Goal: Transaction & Acquisition: Register for event/course

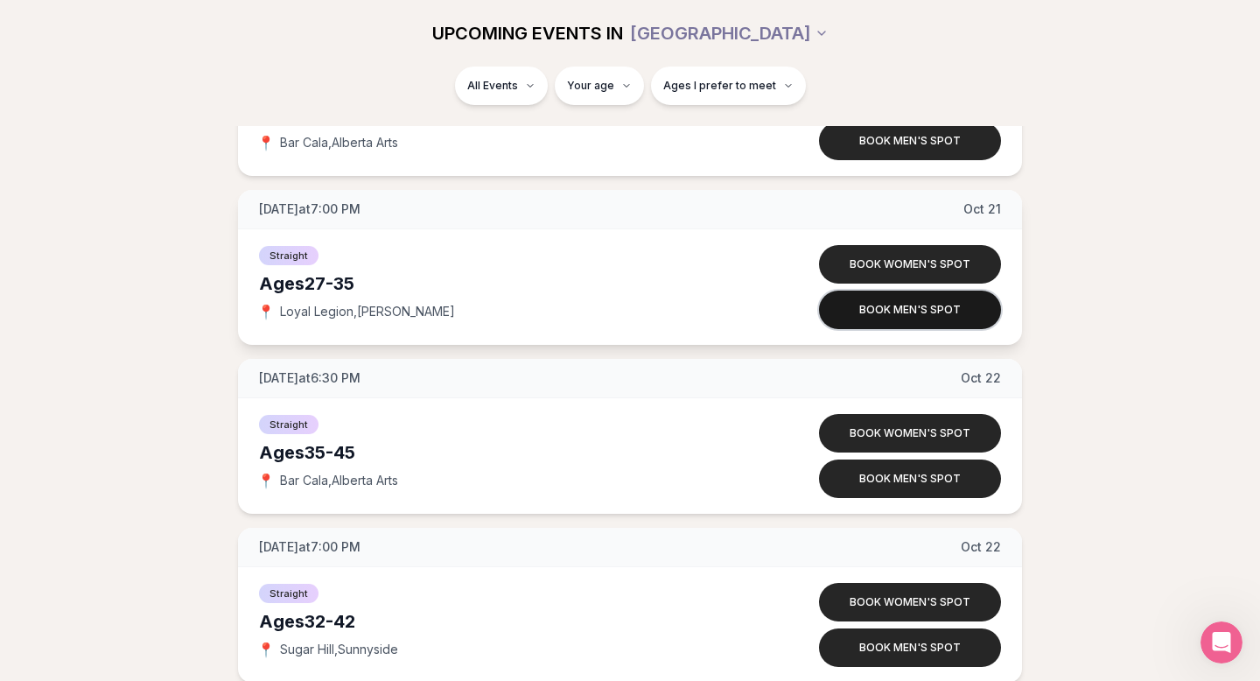
scroll to position [8953, 0]
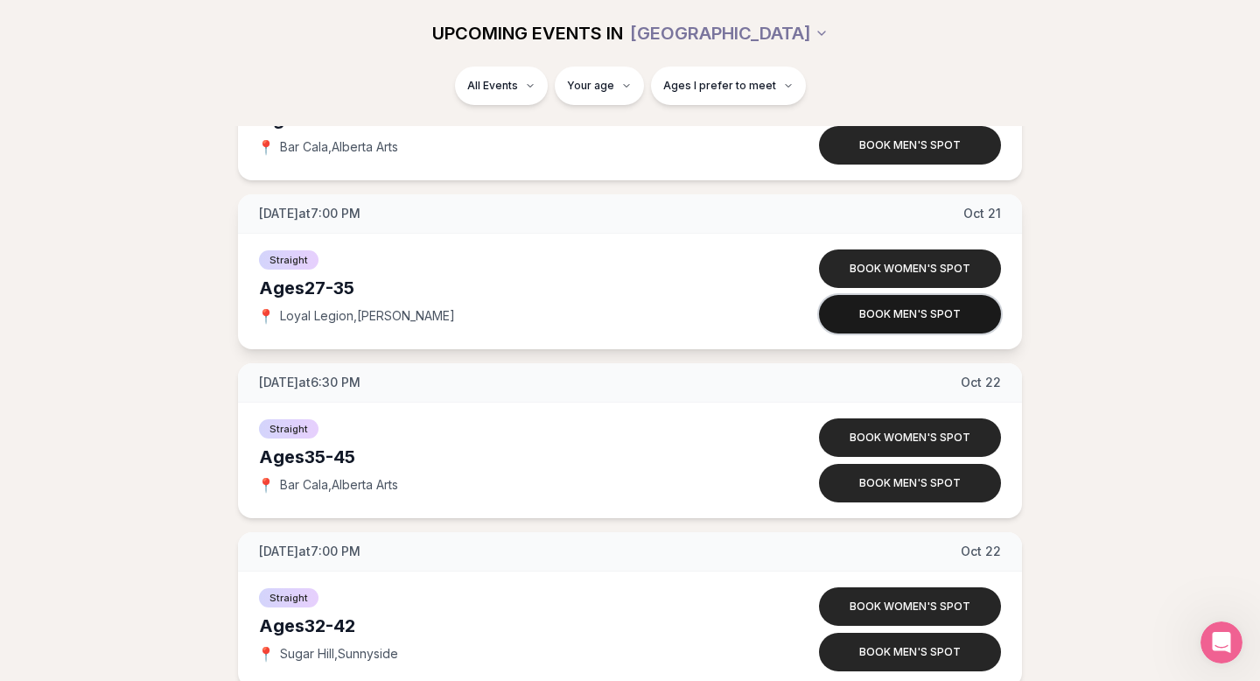
click at [928, 313] on button "Book men's spot" at bounding box center [910, 314] width 182 height 39
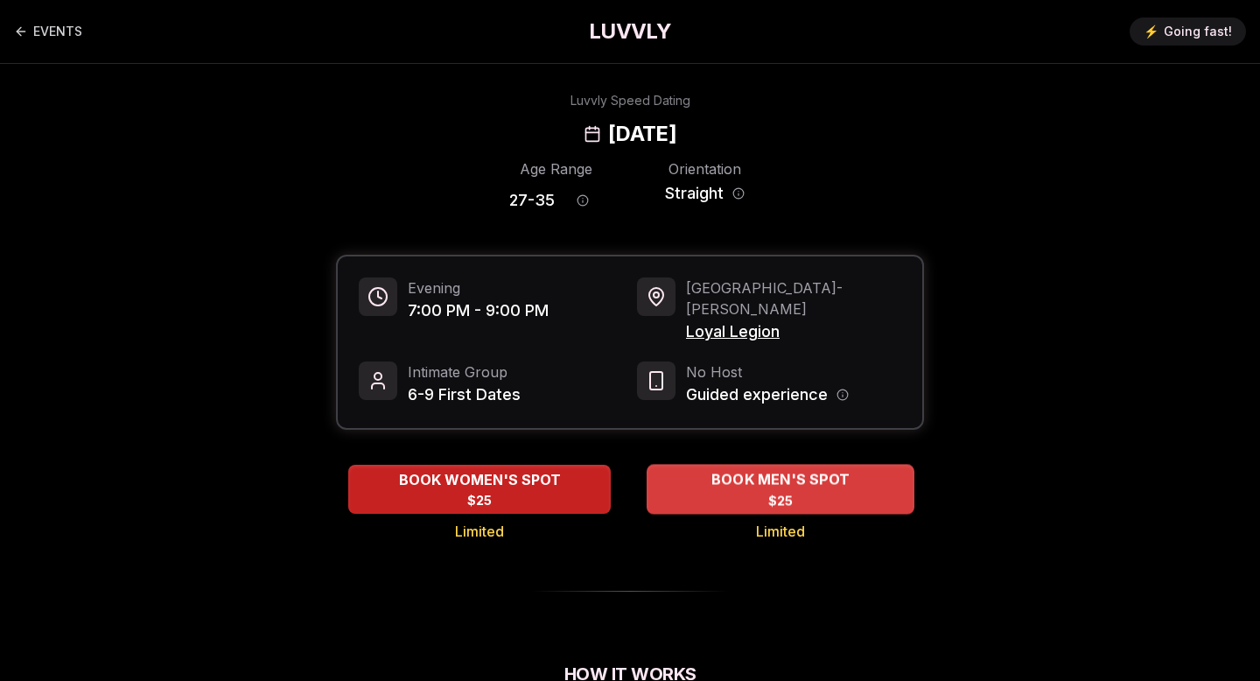
click at [732, 469] on span "BOOK MEN'S SPOT" at bounding box center [780, 479] width 145 height 21
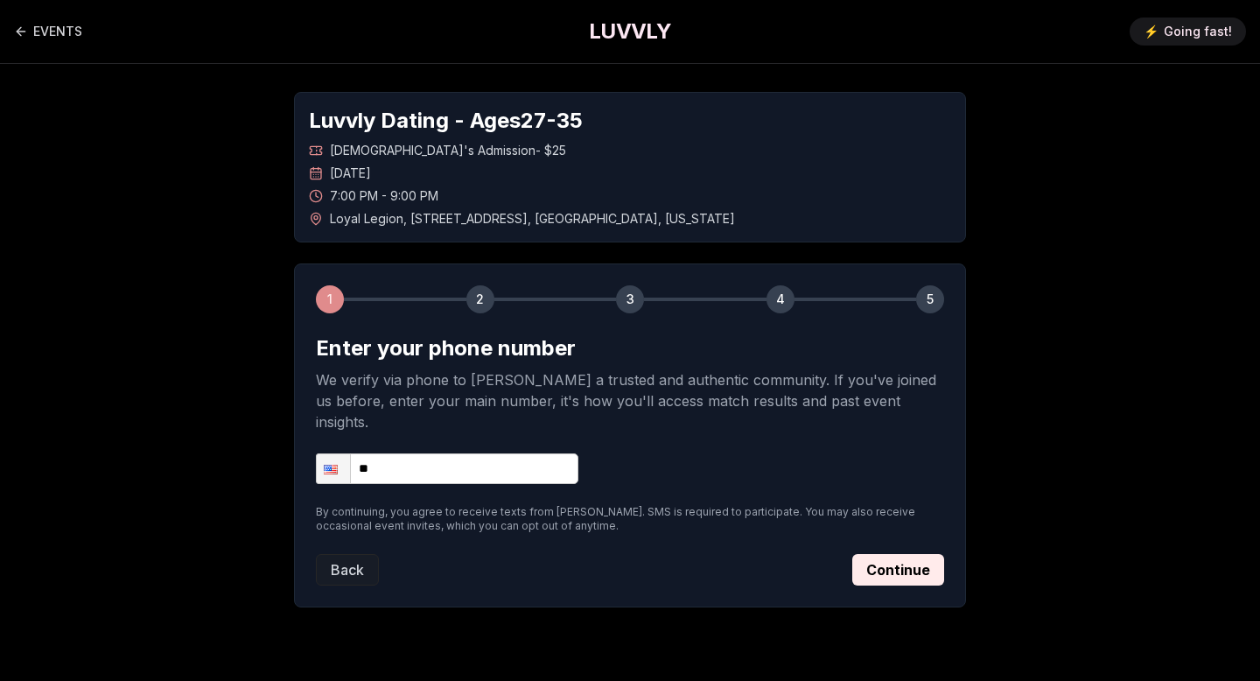
click at [520, 453] on input "**" at bounding box center [447, 468] width 263 height 31
type input "**********"
click at [901, 554] on button "Continue" at bounding box center [898, 570] width 92 height 32
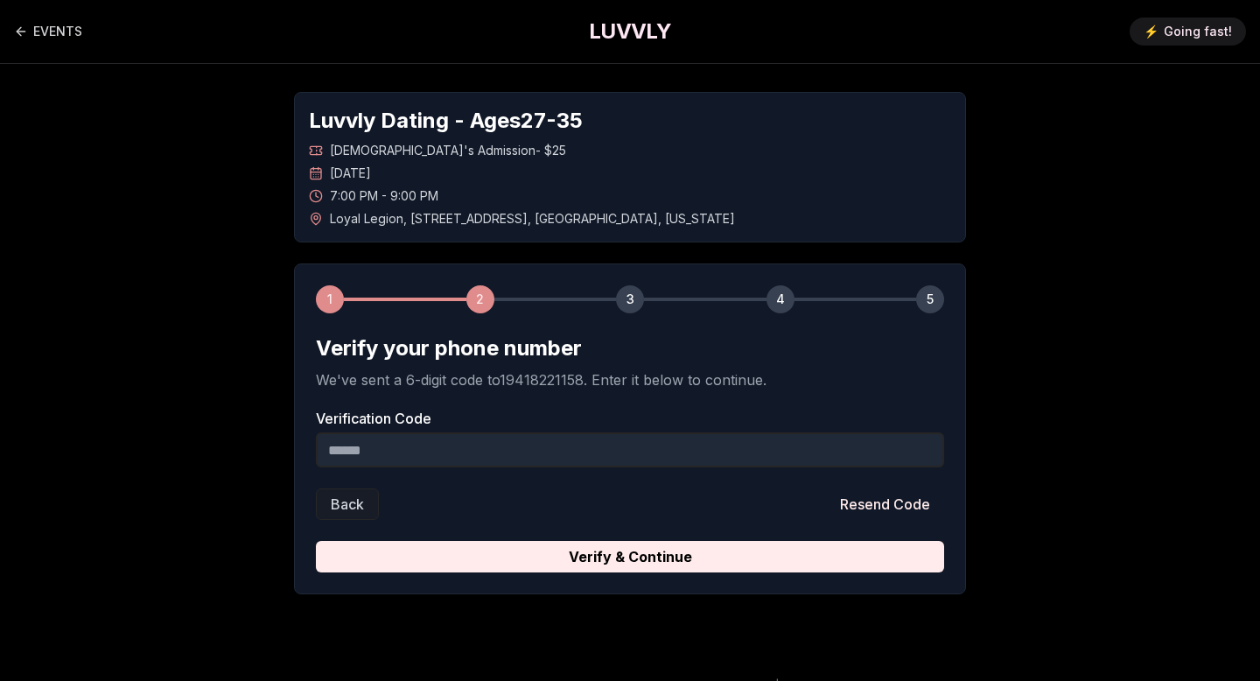
click at [625, 459] on input "Verification Code" at bounding box center [630, 449] width 628 height 35
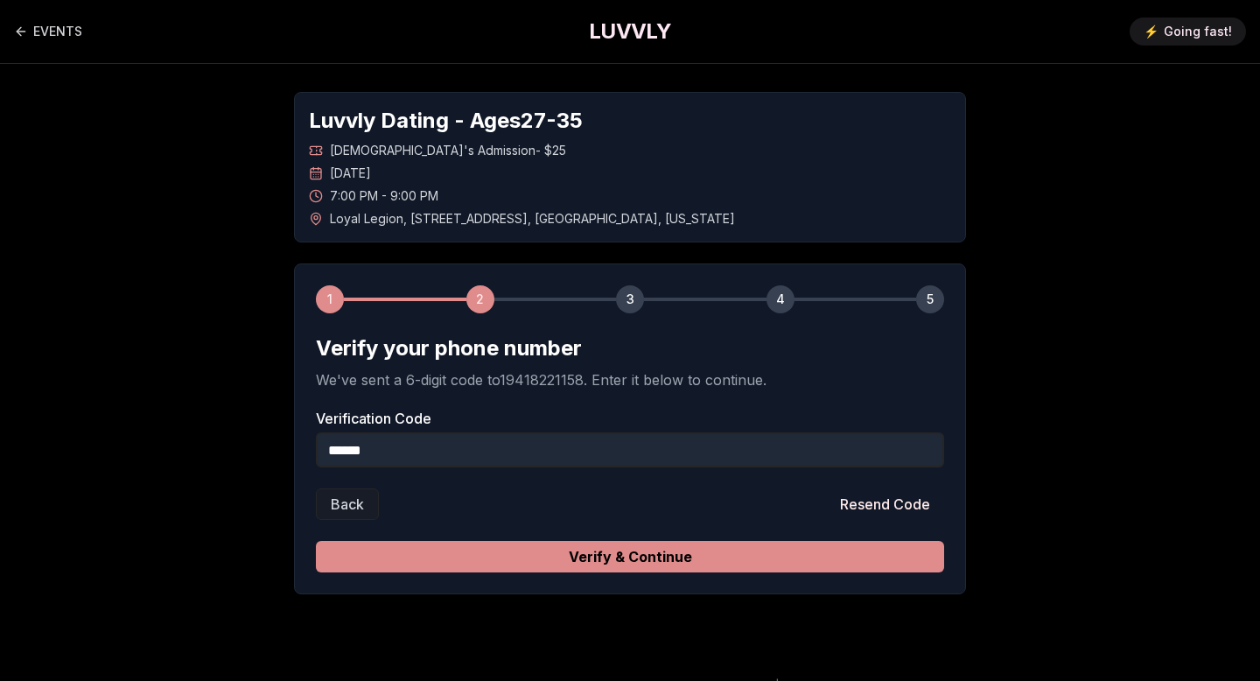
type input "******"
click at [719, 558] on button "Verify & Continue" at bounding box center [630, 557] width 628 height 32
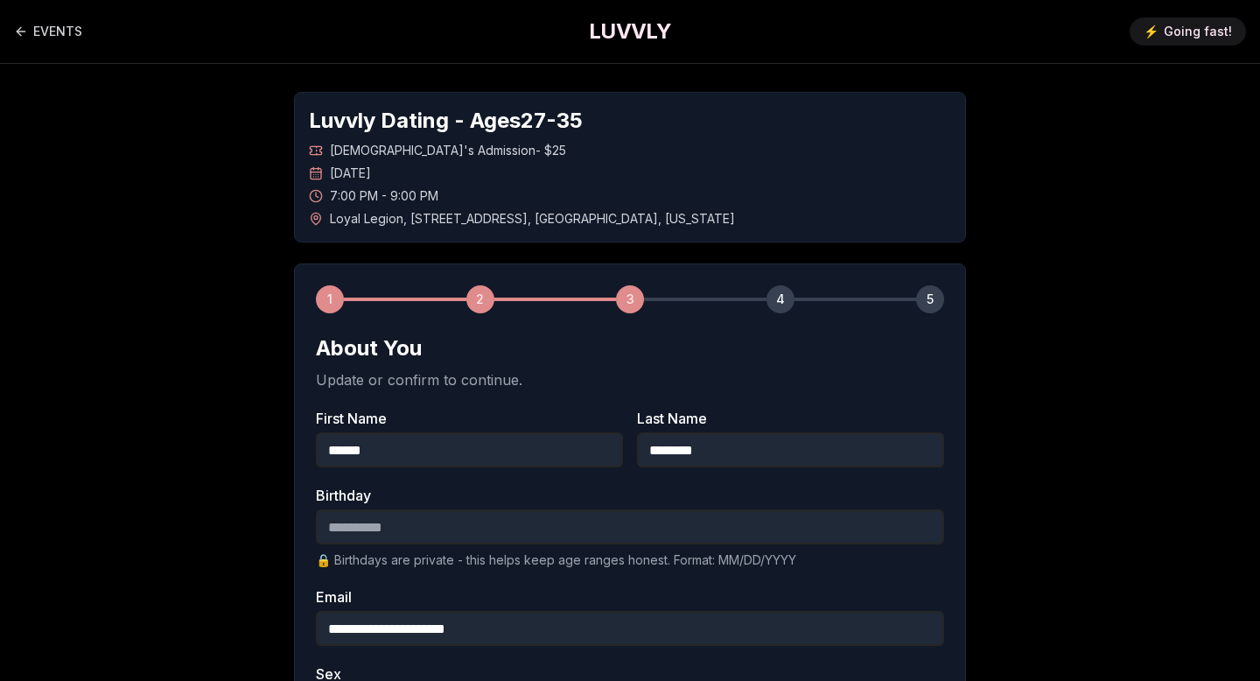
click at [546, 525] on input "Birthday" at bounding box center [630, 526] width 628 height 35
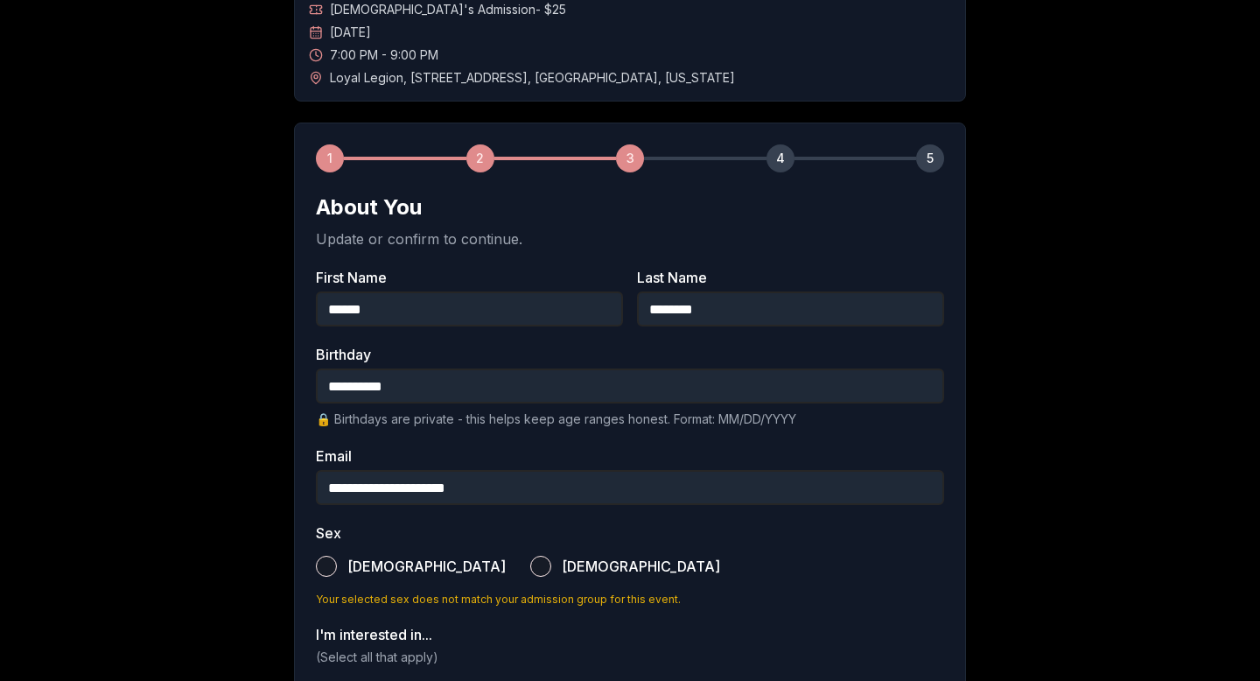
scroll to position [185, 0]
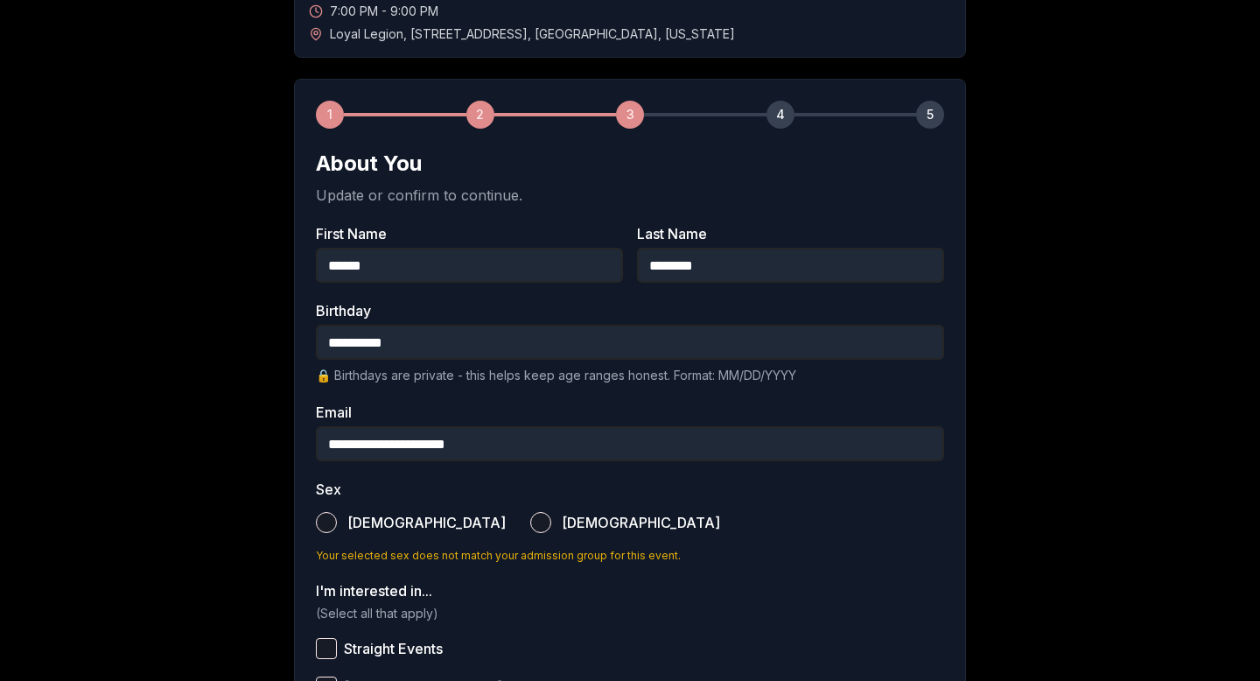
type input "**********"
click at [328, 526] on button "[DEMOGRAPHIC_DATA]" at bounding box center [326, 522] width 21 height 21
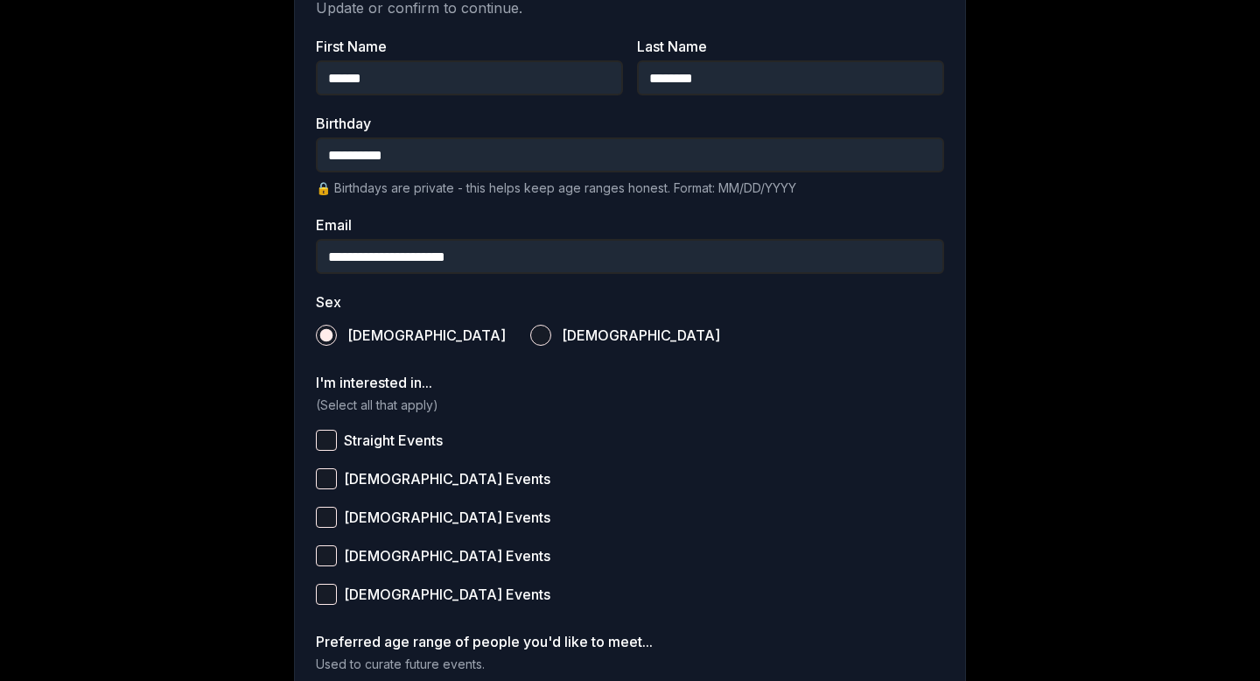
scroll to position [382, 0]
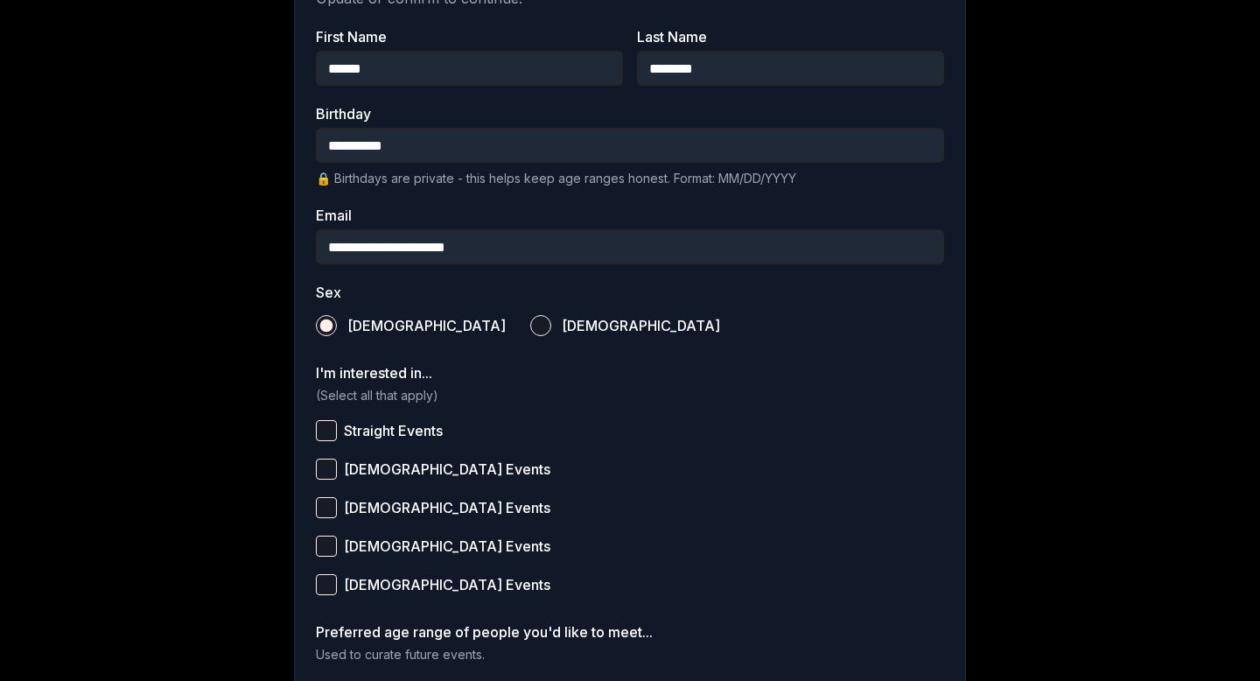
click at [327, 424] on button "Straight Events" at bounding box center [326, 430] width 21 height 21
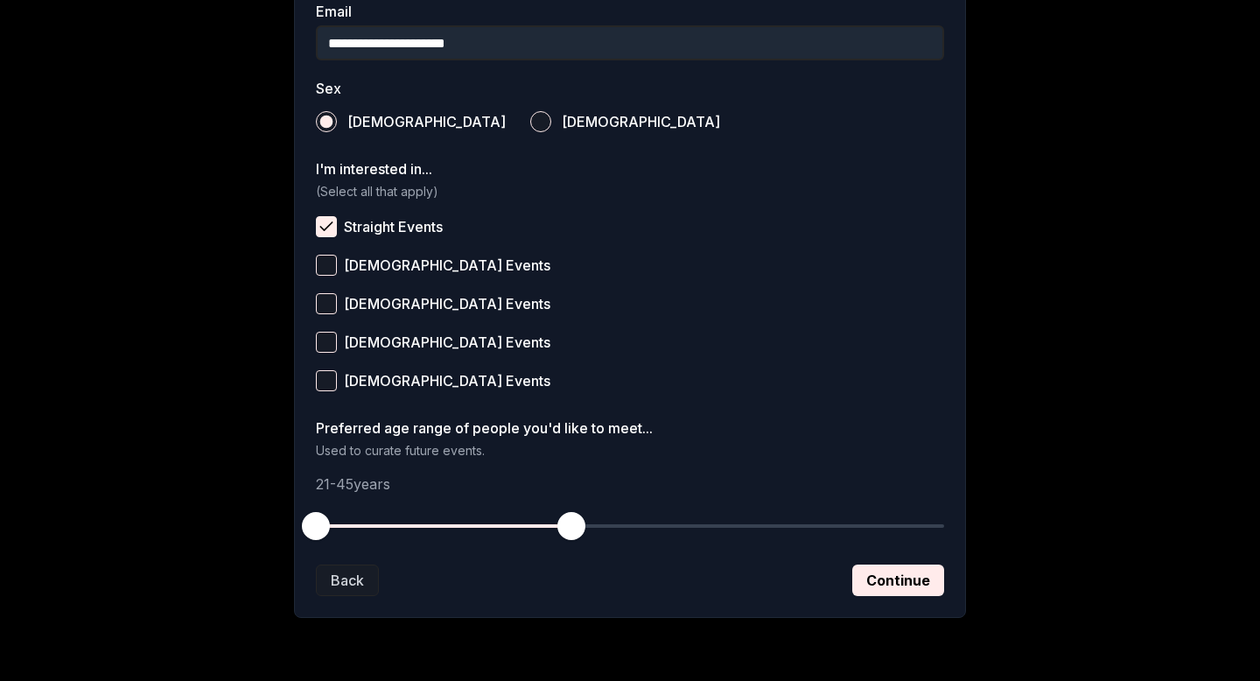
scroll to position [607, 0]
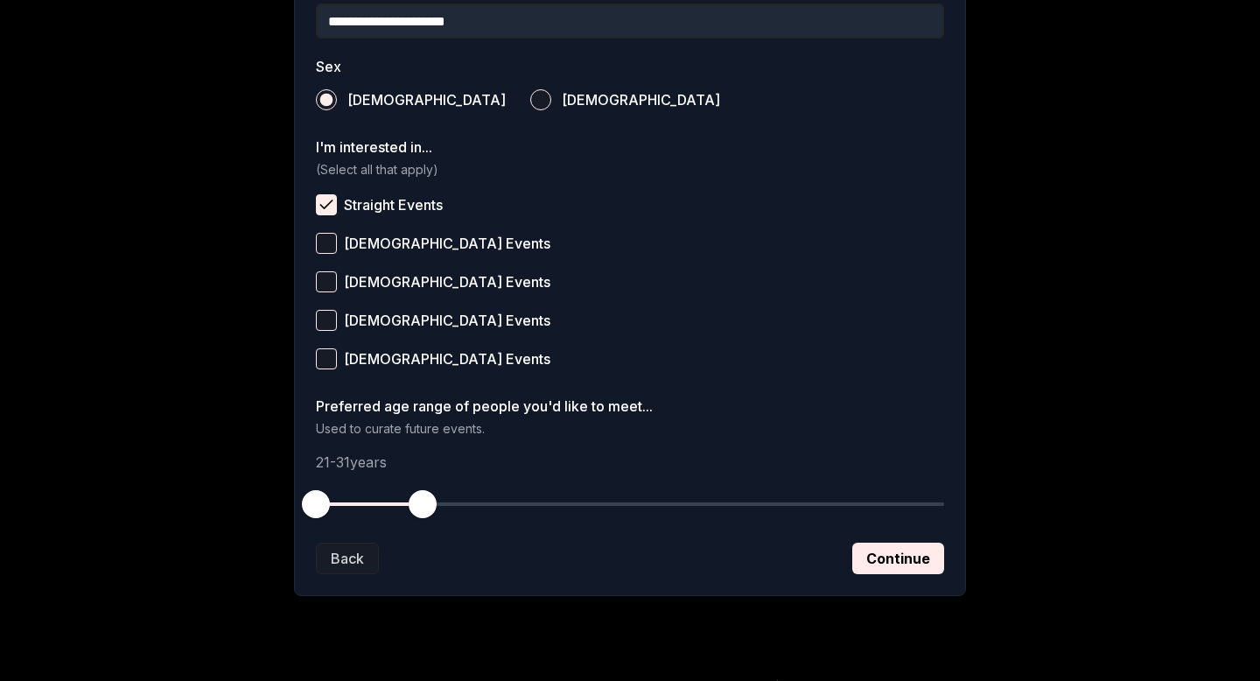
drag, startPoint x: 572, startPoint y: 506, endPoint x: 424, endPoint y: 508, distance: 147.9
click at [424, 508] on span "button" at bounding box center [423, 504] width 28 height 28
click at [901, 564] on button "Continue" at bounding box center [898, 559] width 92 height 32
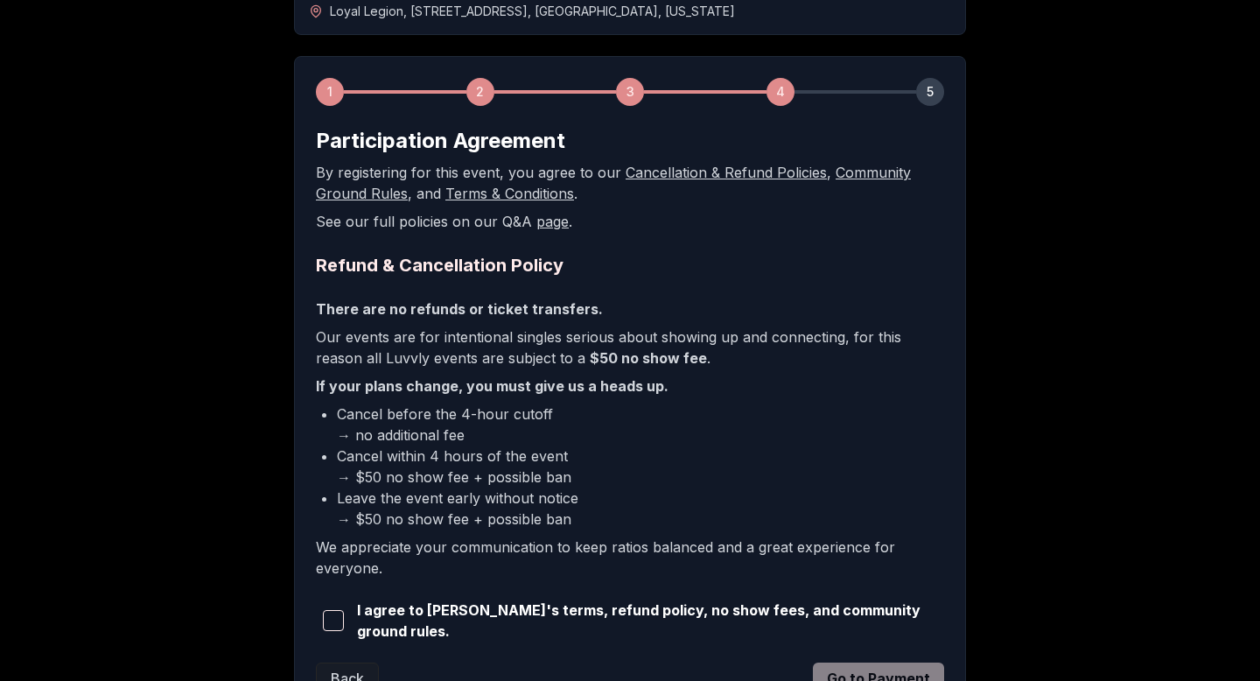
scroll to position [354, 0]
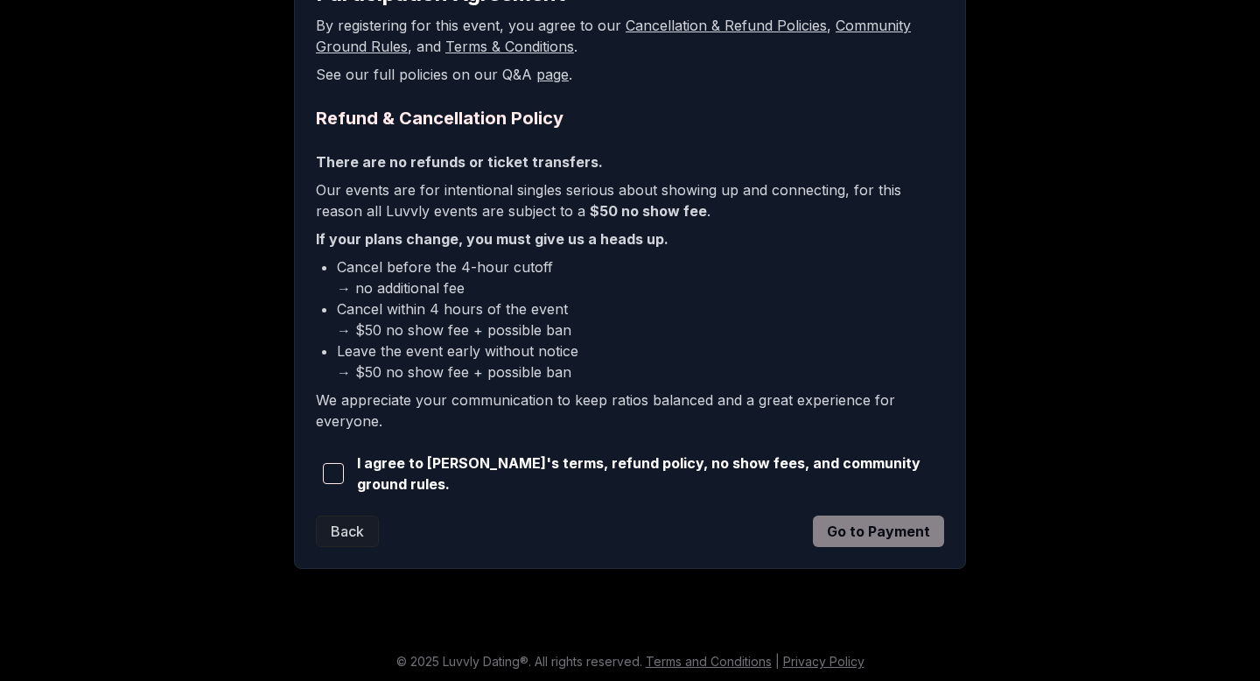
click at [334, 470] on span "button" at bounding box center [333, 473] width 21 height 21
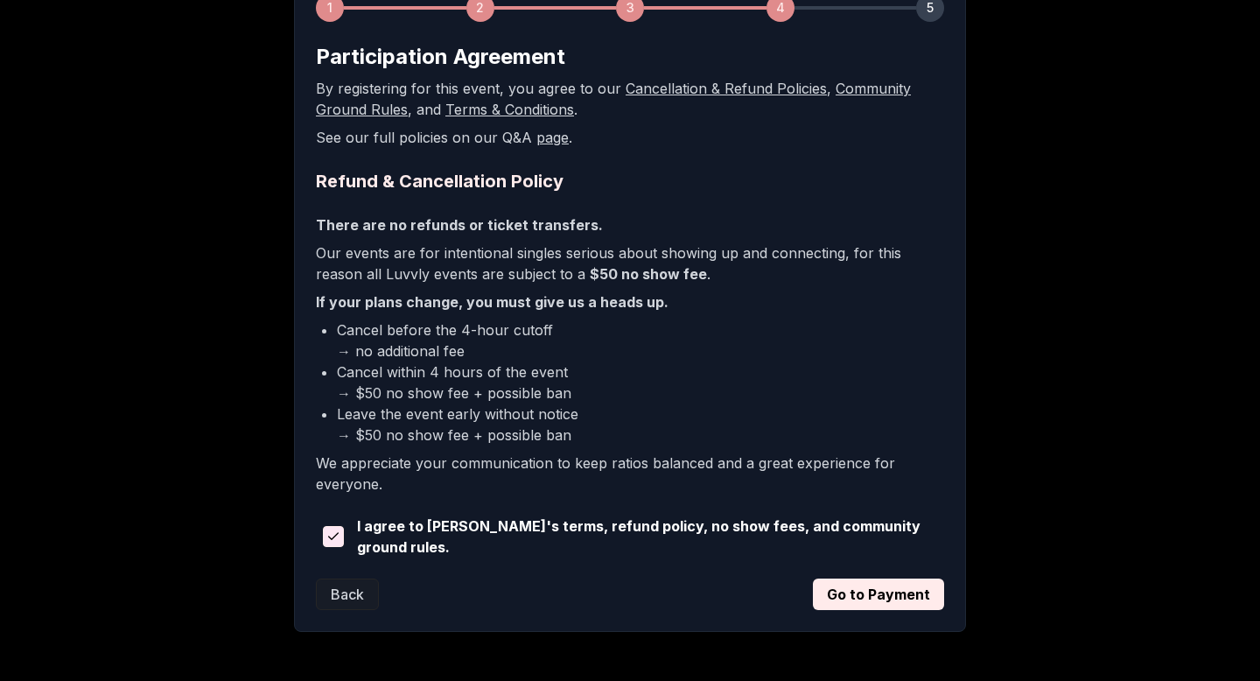
scroll to position [289, 0]
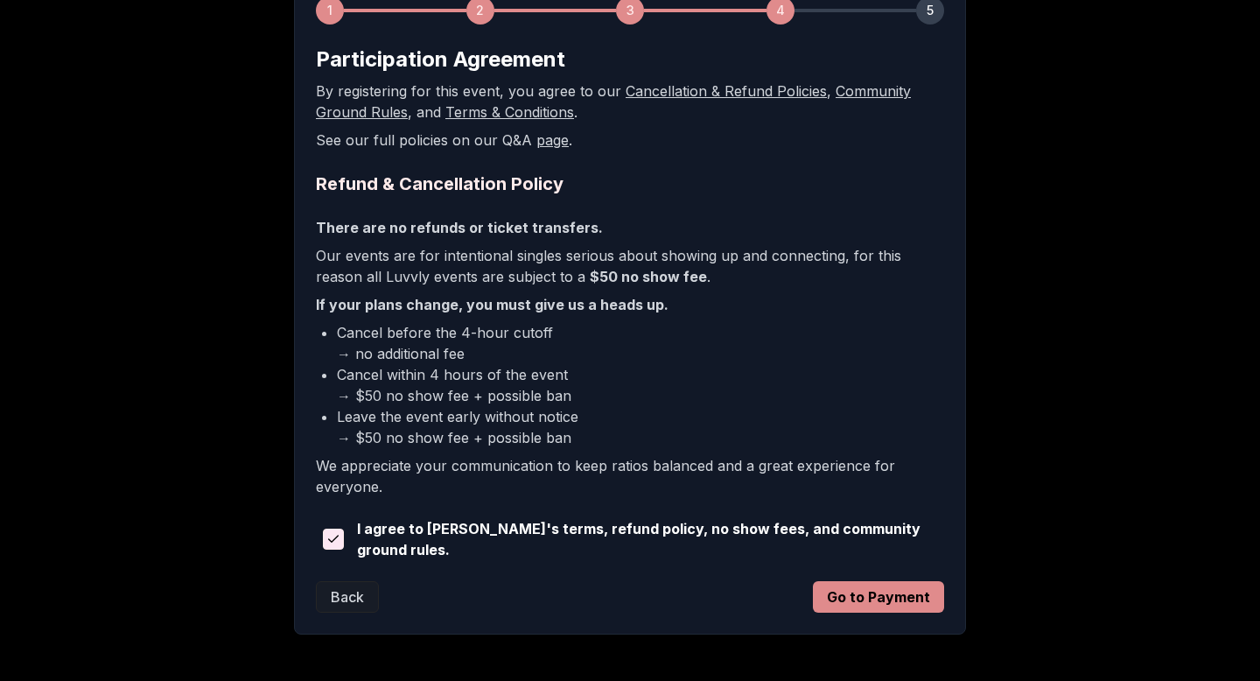
click at [851, 593] on button "Go to Payment" at bounding box center [878, 597] width 131 height 32
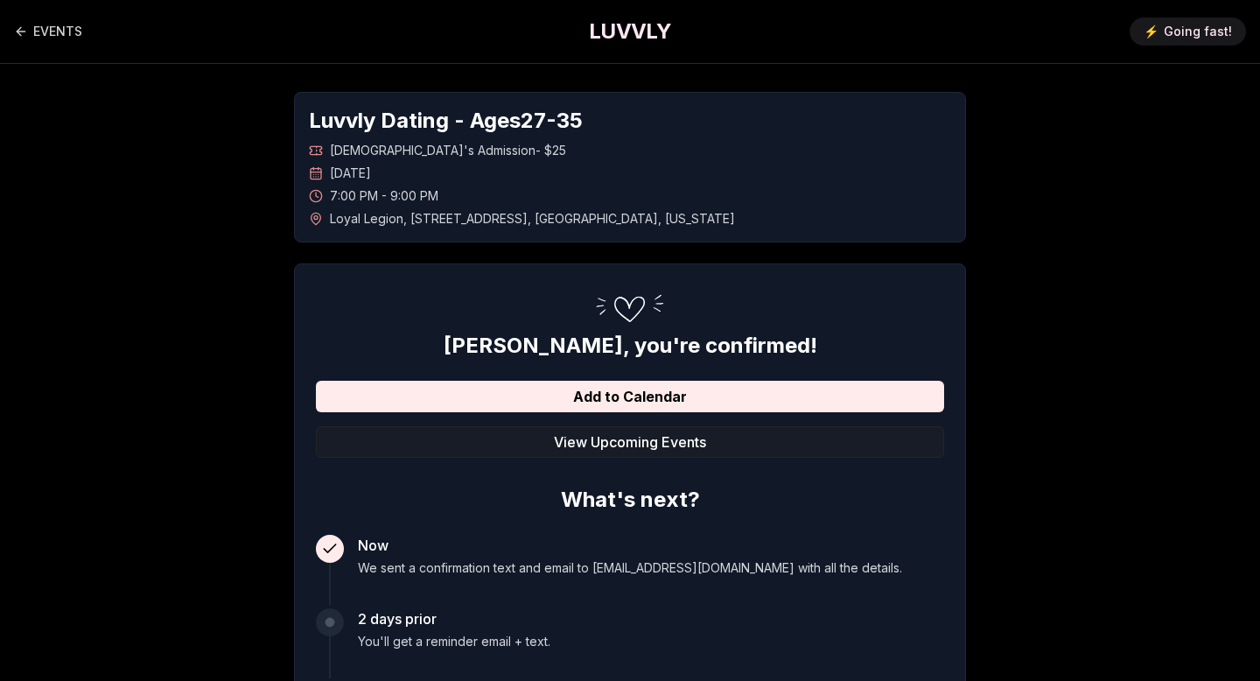
click at [494, 275] on div "Andrew , you're confirmed! Add to Calendar View Upcoming Events What's next? No…" at bounding box center [630, 562] width 672 height 598
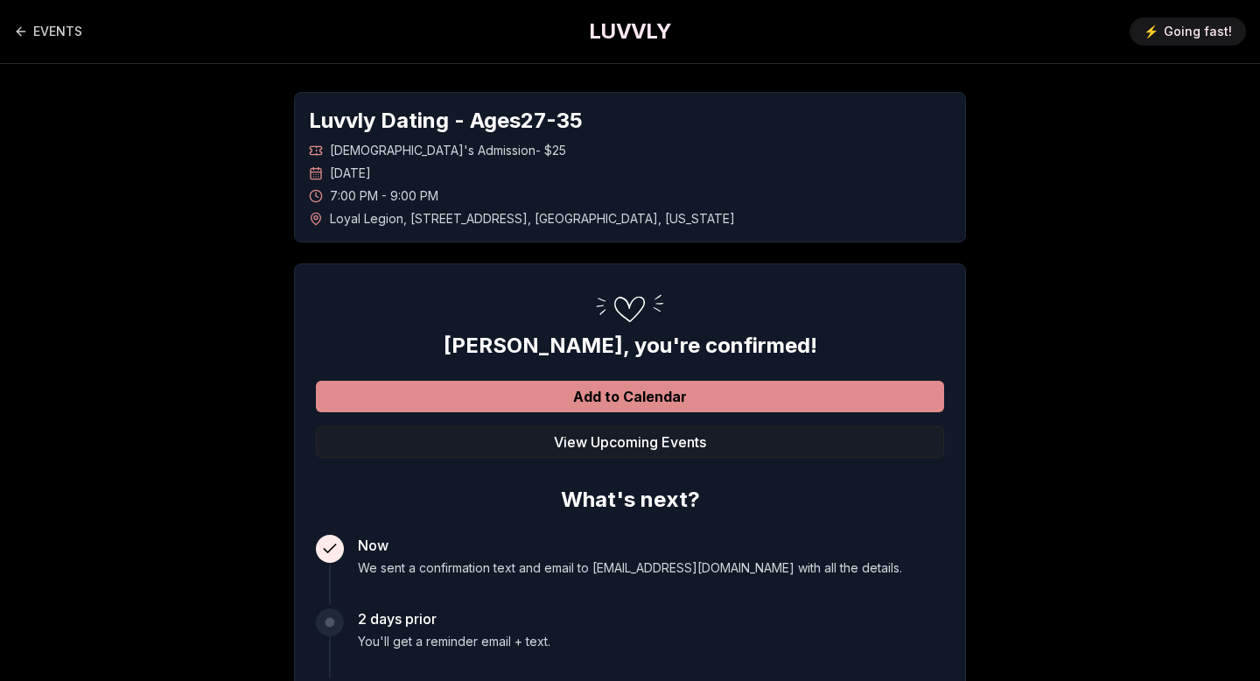
click at [636, 393] on button "Add to Calendar" at bounding box center [630, 397] width 628 height 32
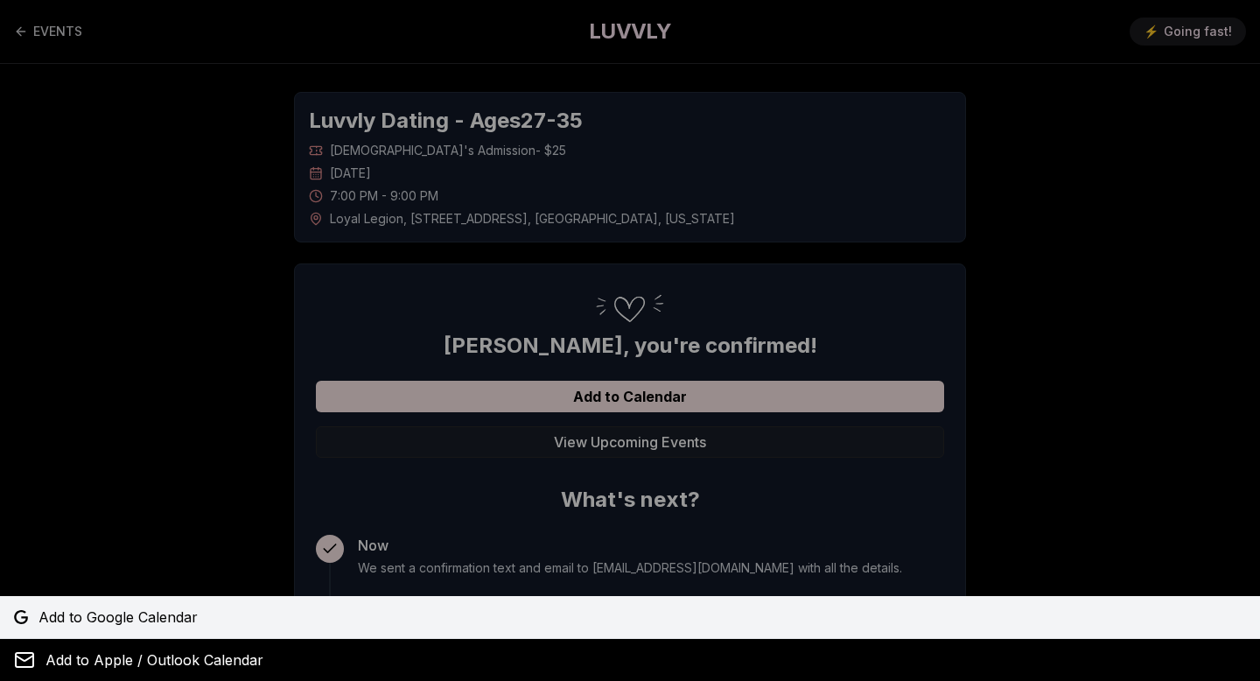
click at [141, 612] on span "Add to Google Calendar" at bounding box center [118, 616] width 159 height 21
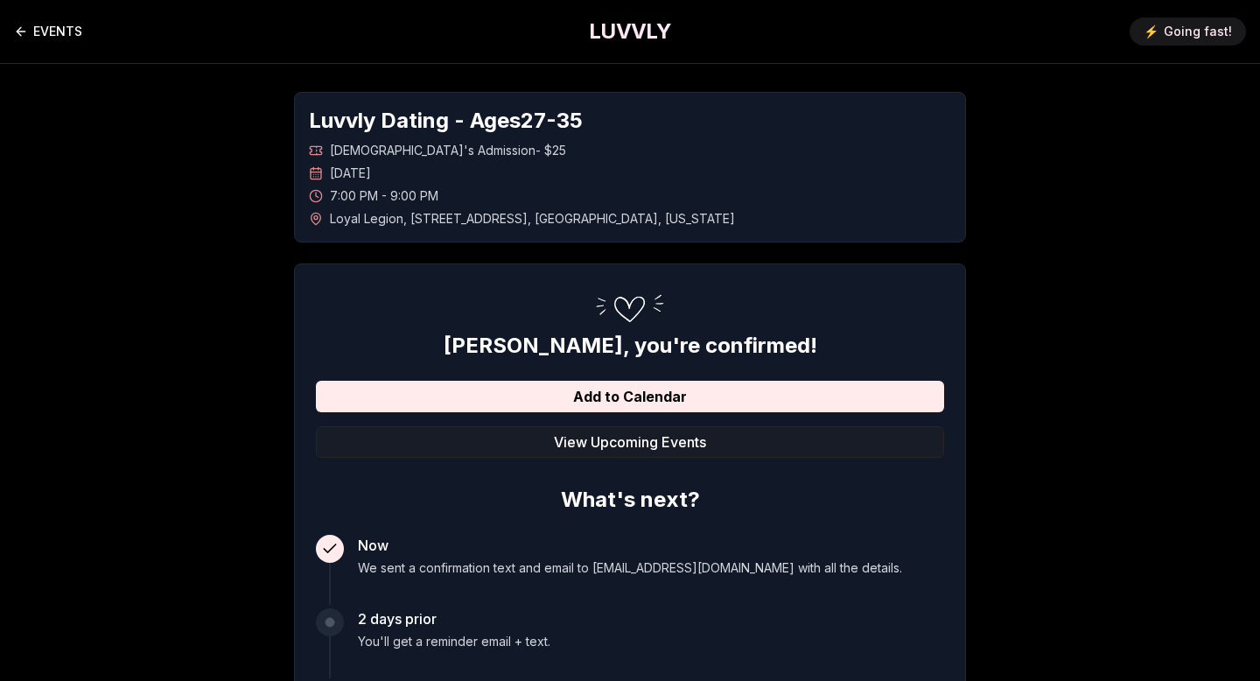
click at [60, 31] on link "EVENTS" at bounding box center [48, 31] width 68 height 35
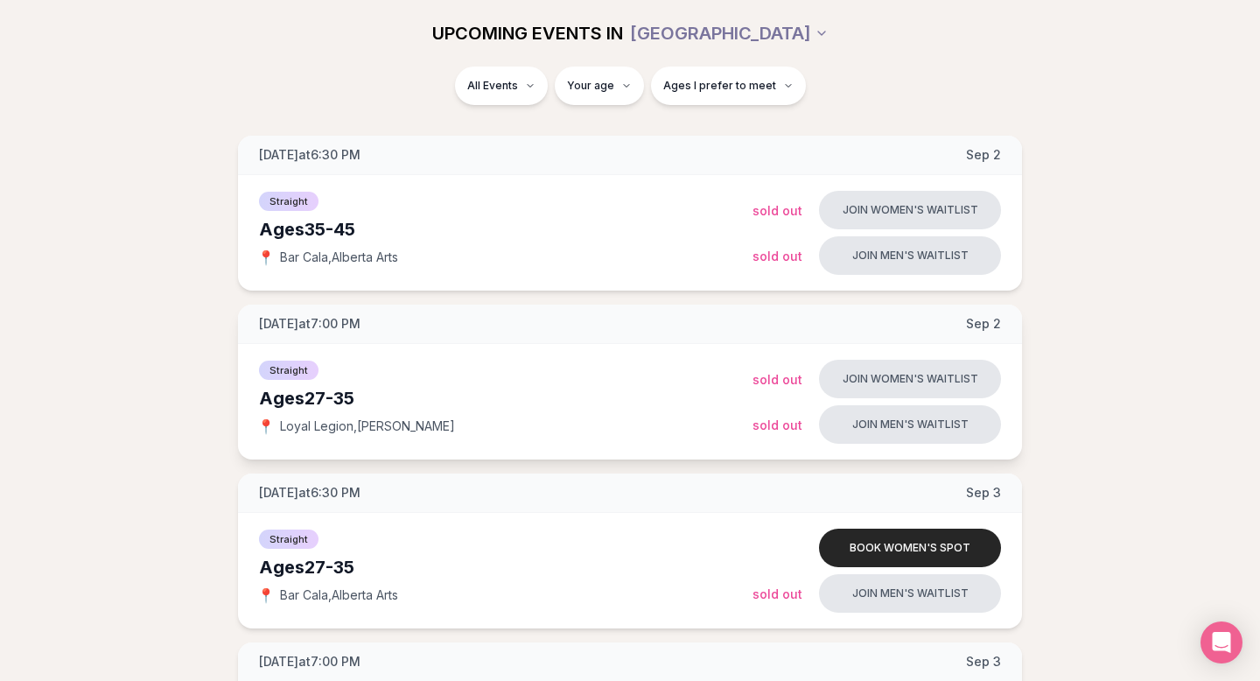
scroll to position [270, 0]
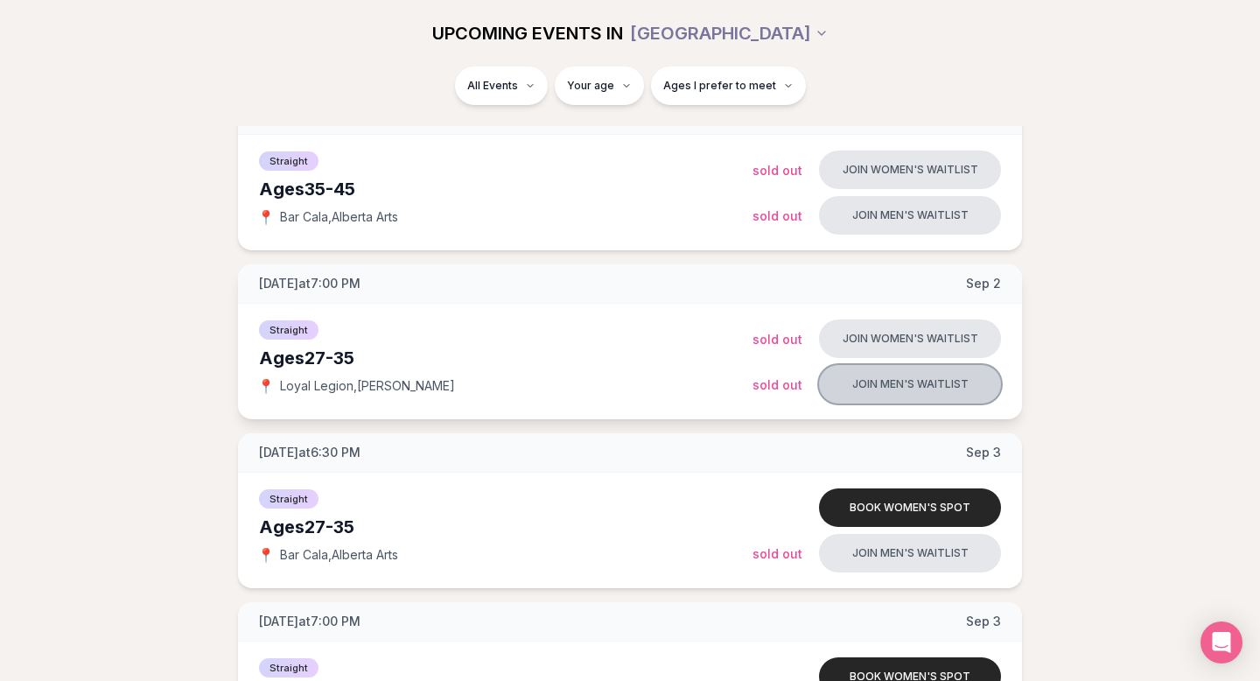
click at [907, 386] on button "Join men's waitlist" at bounding box center [910, 384] width 182 height 39
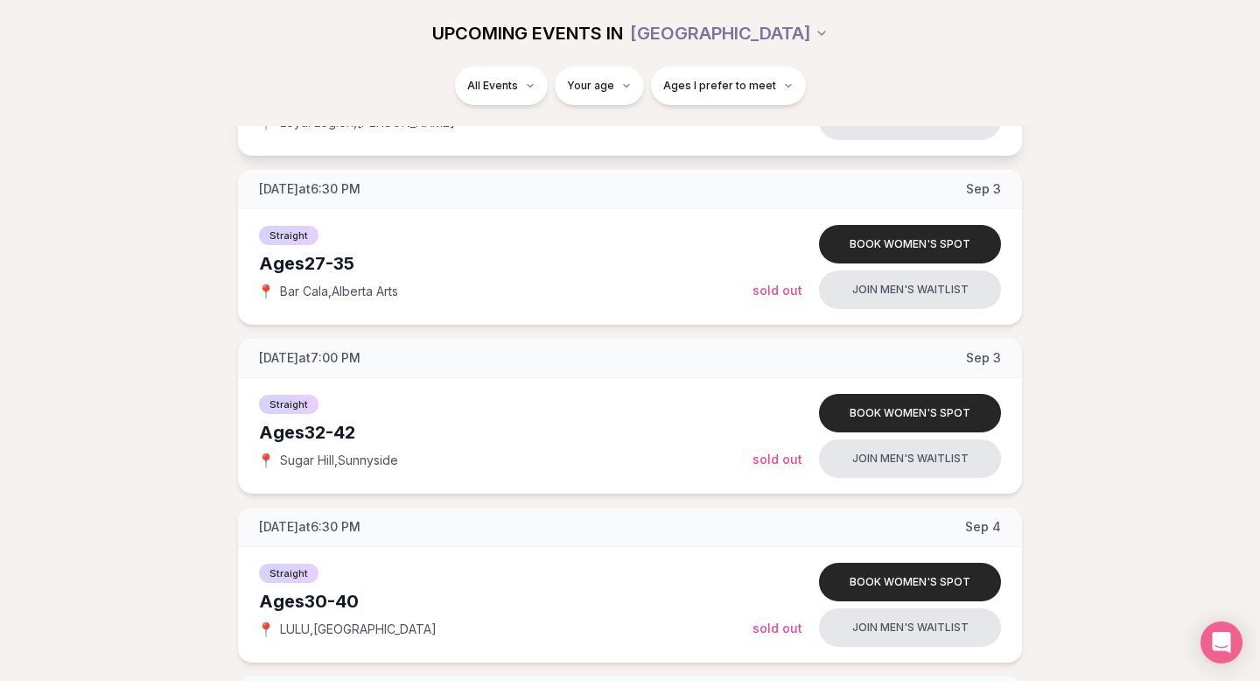
scroll to position [536, 0]
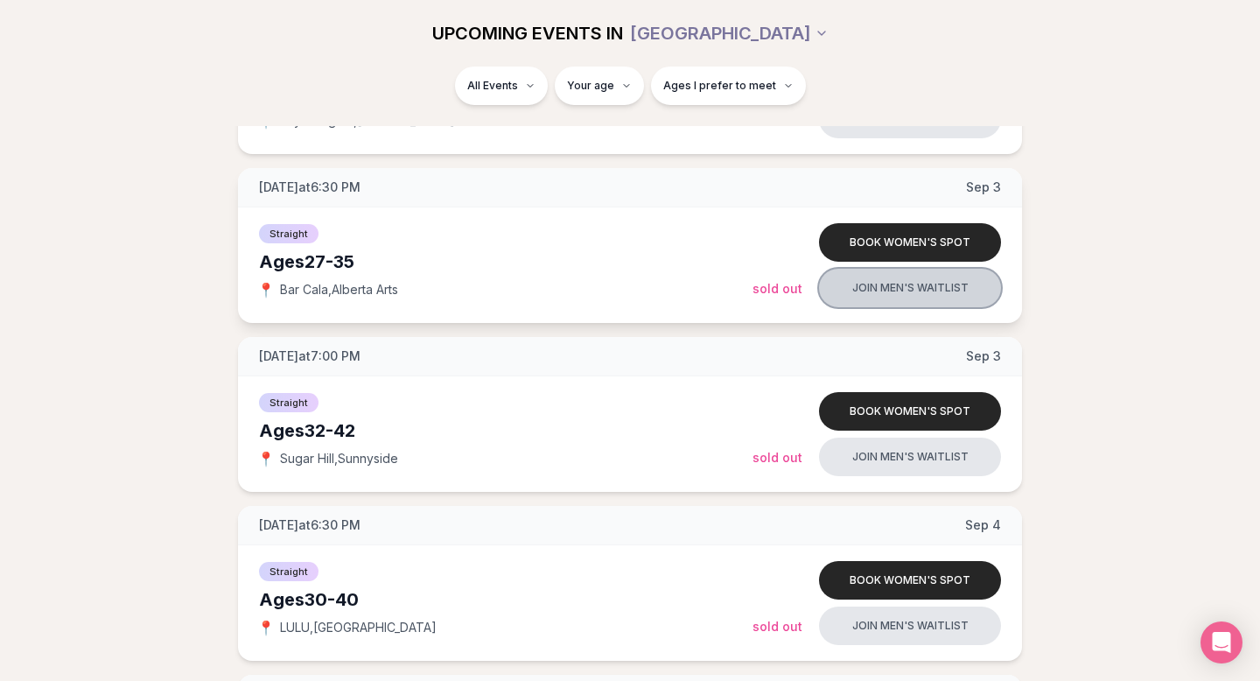
click at [890, 284] on button "Join men's waitlist" at bounding box center [910, 288] width 182 height 39
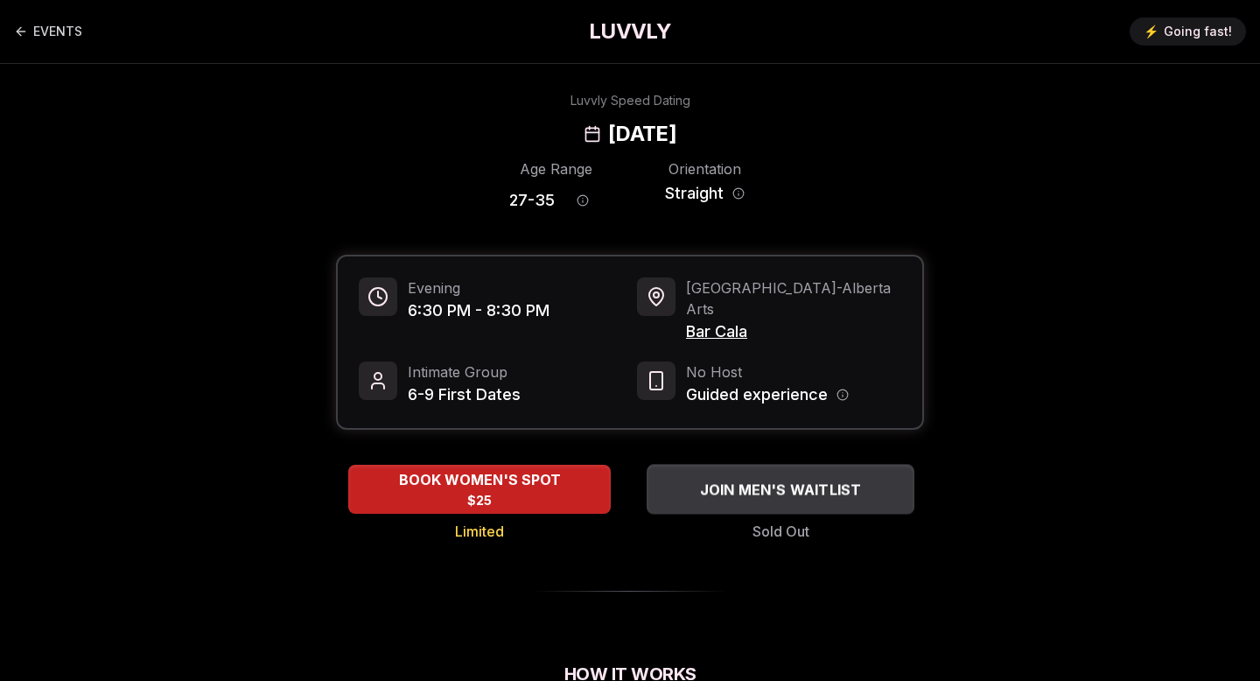
click at [761, 479] on span "JOIN MEN'S WAITLIST" at bounding box center [781, 489] width 169 height 21
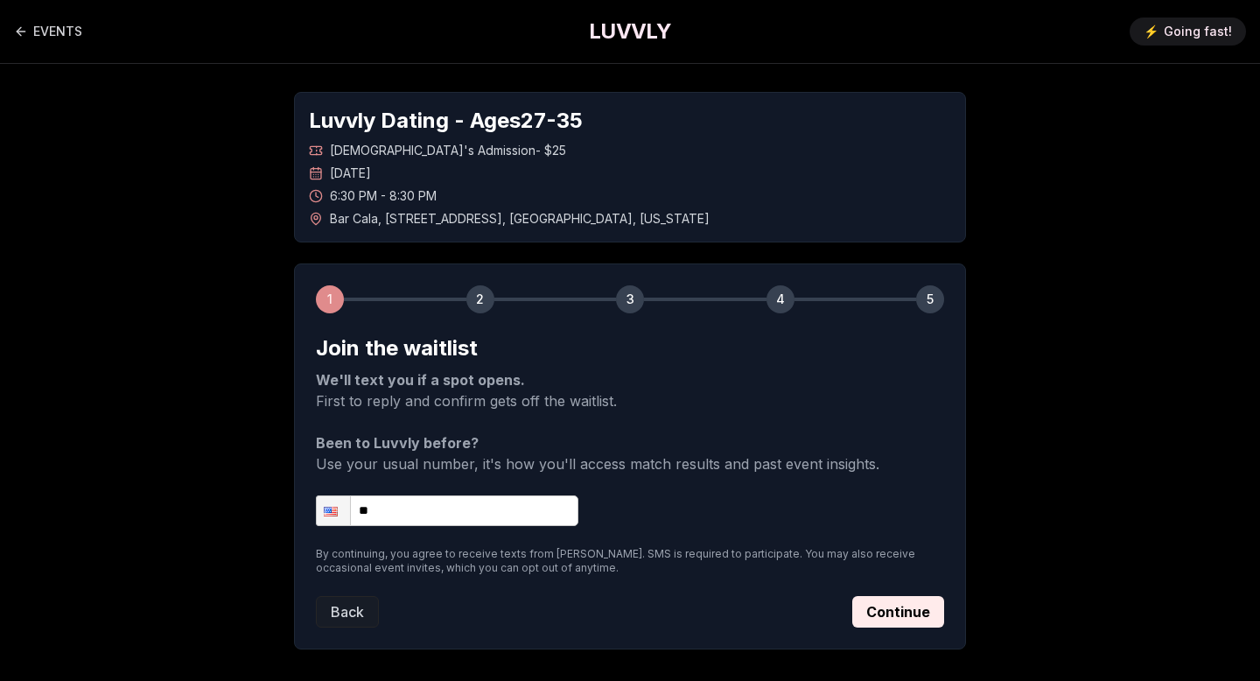
click at [474, 502] on input "**" at bounding box center [447, 510] width 263 height 31
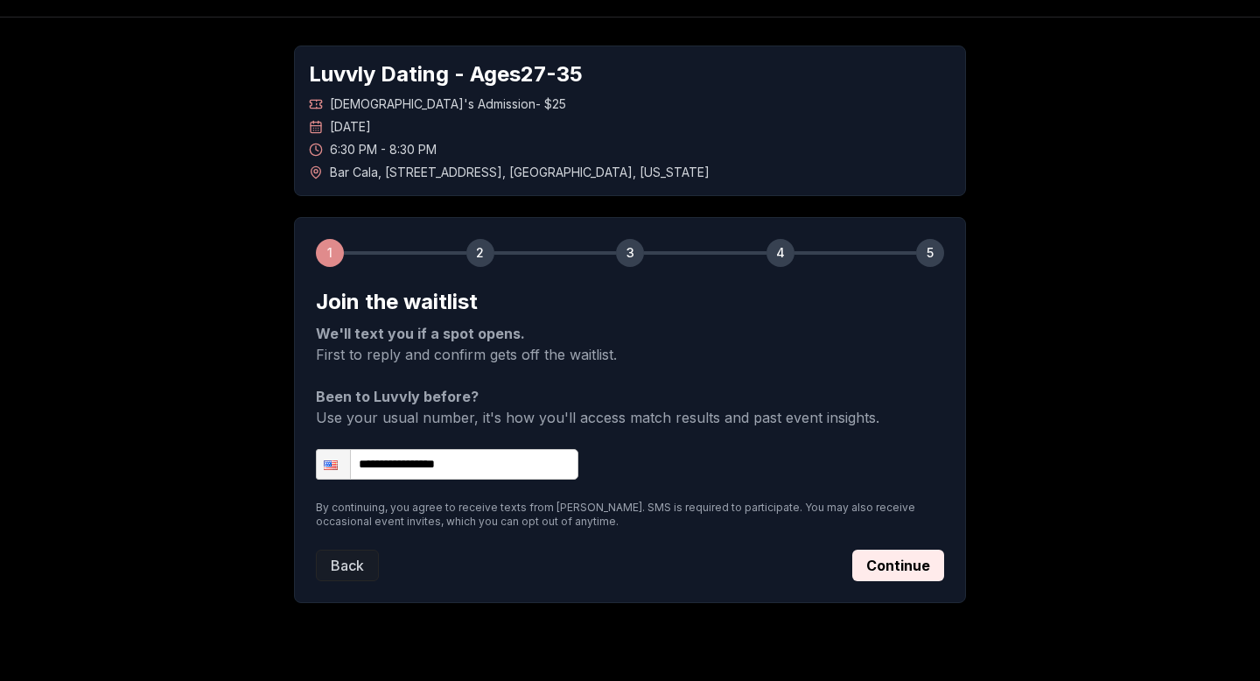
scroll to position [84, 0]
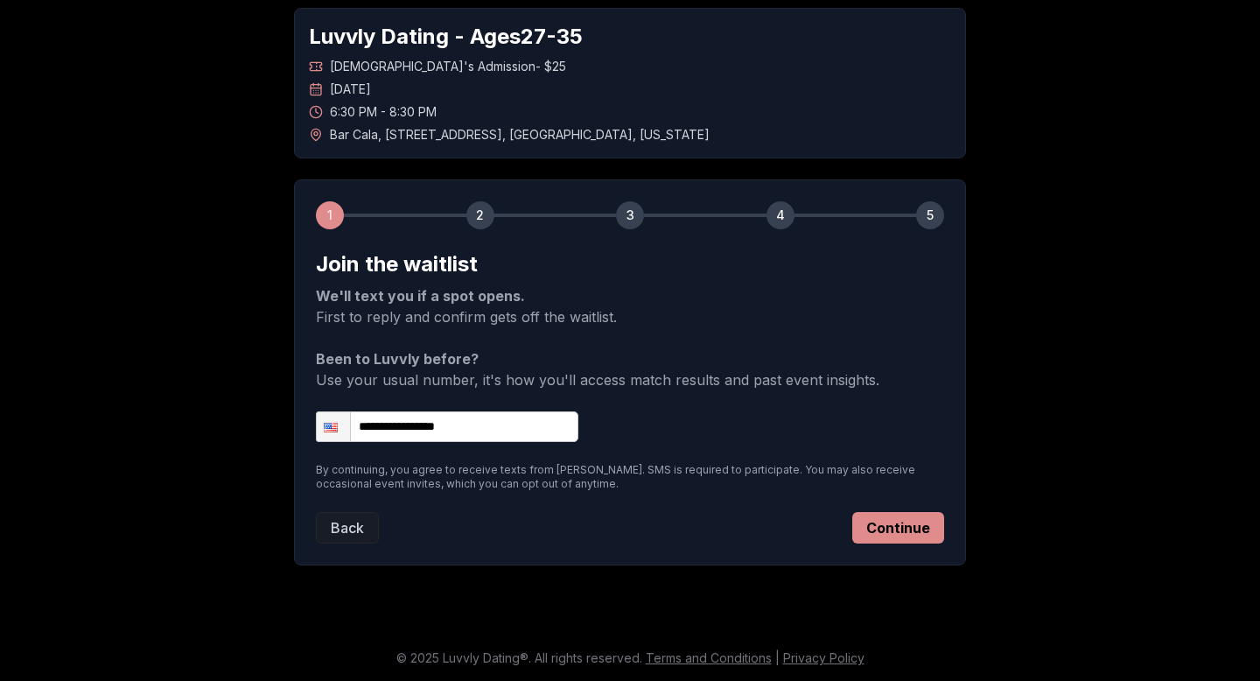
type input "**********"
click at [905, 527] on button "Continue" at bounding box center [898, 528] width 92 height 32
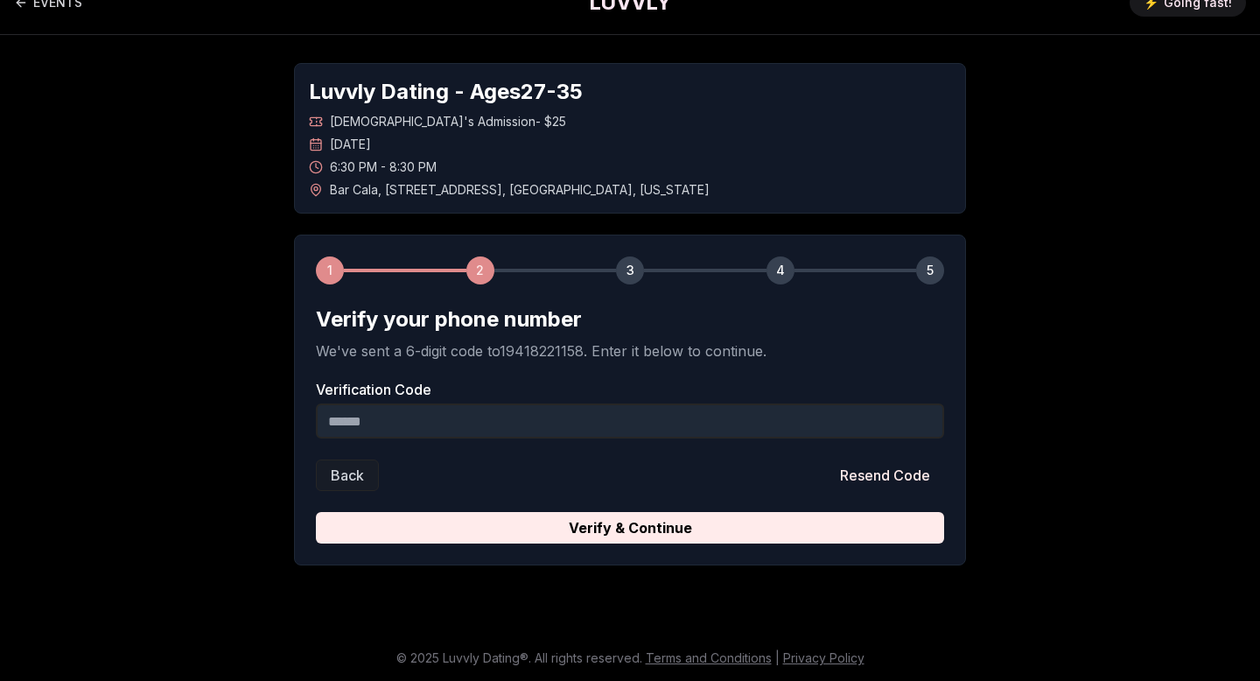
scroll to position [29, 0]
click at [444, 421] on input "Verification Code" at bounding box center [630, 420] width 628 height 35
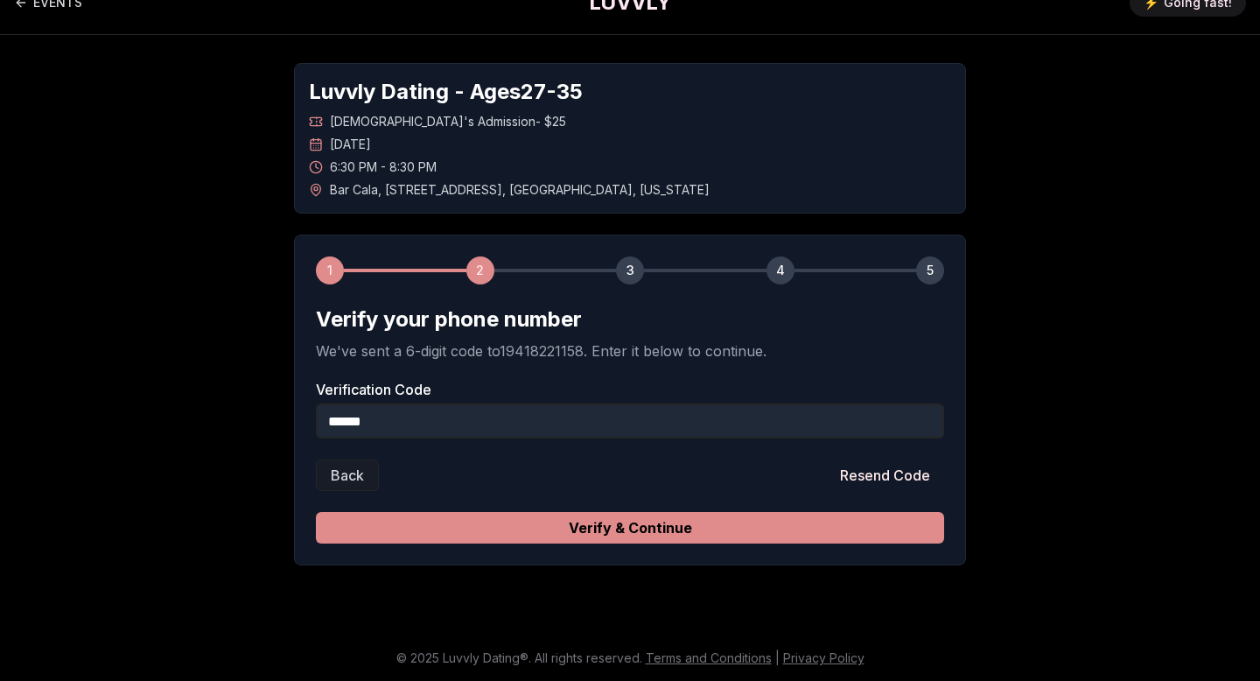
type input "******"
click at [575, 518] on button "Verify & Continue" at bounding box center [630, 528] width 628 height 32
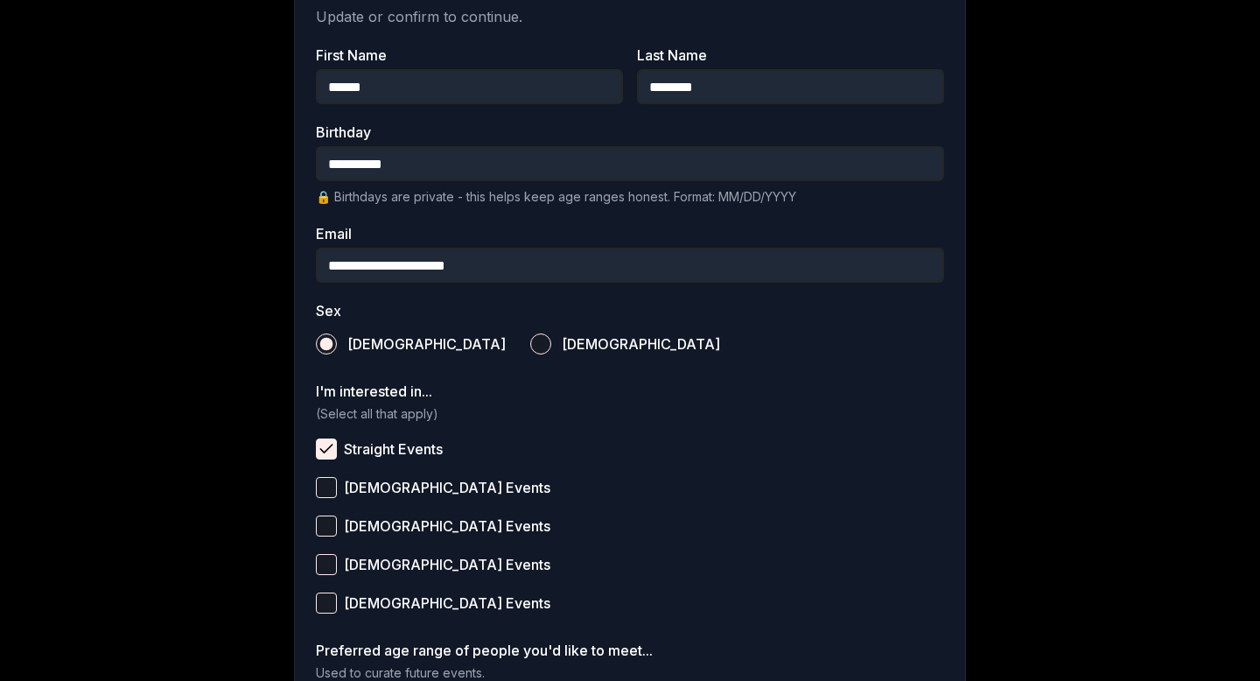
scroll to position [638, 0]
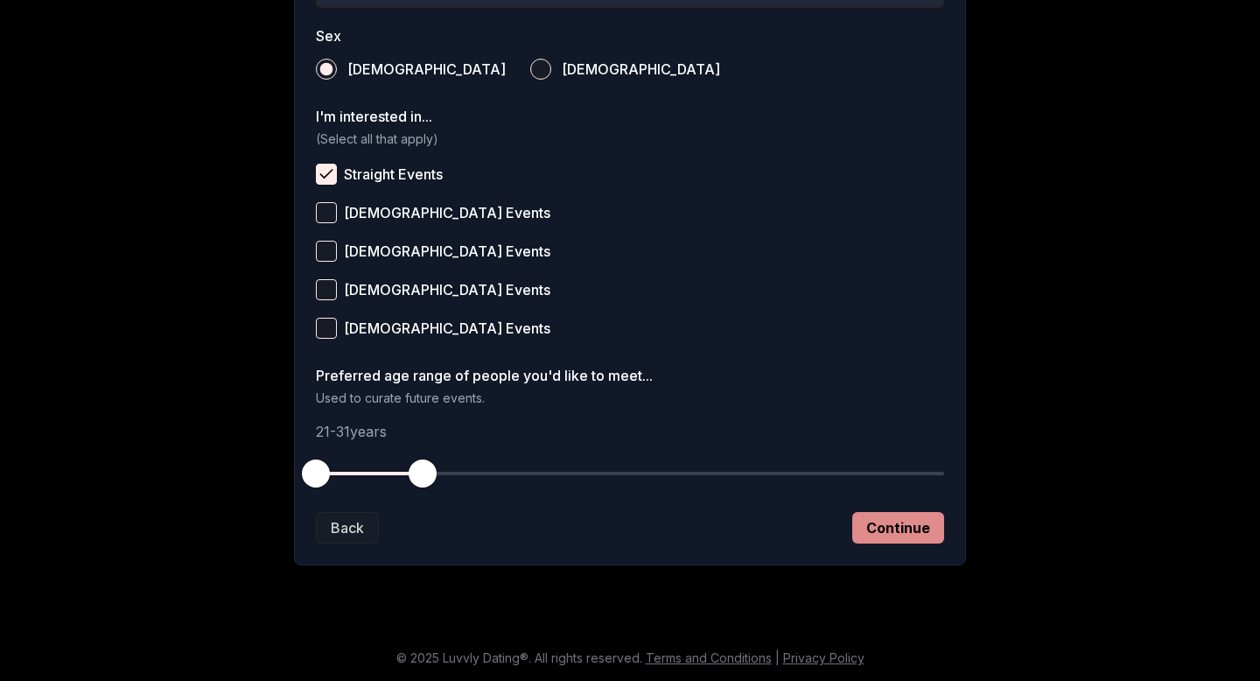
click at [936, 517] on button "Continue" at bounding box center [898, 528] width 92 height 32
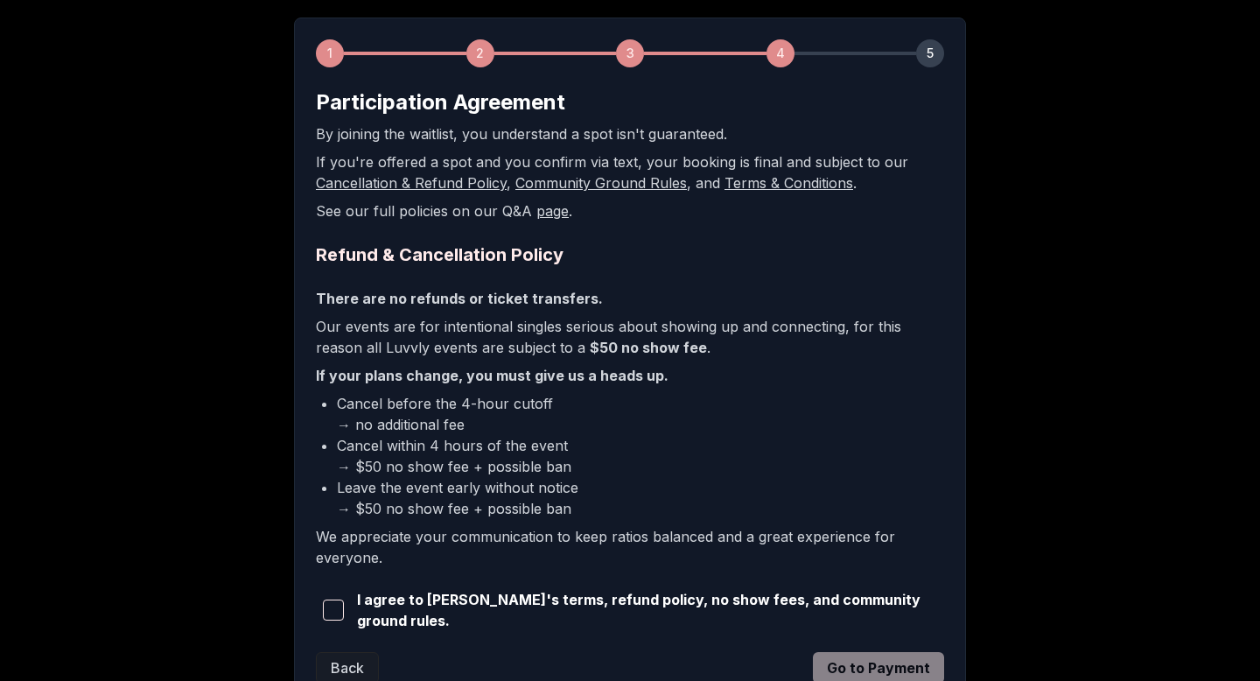
scroll to position [382, 0]
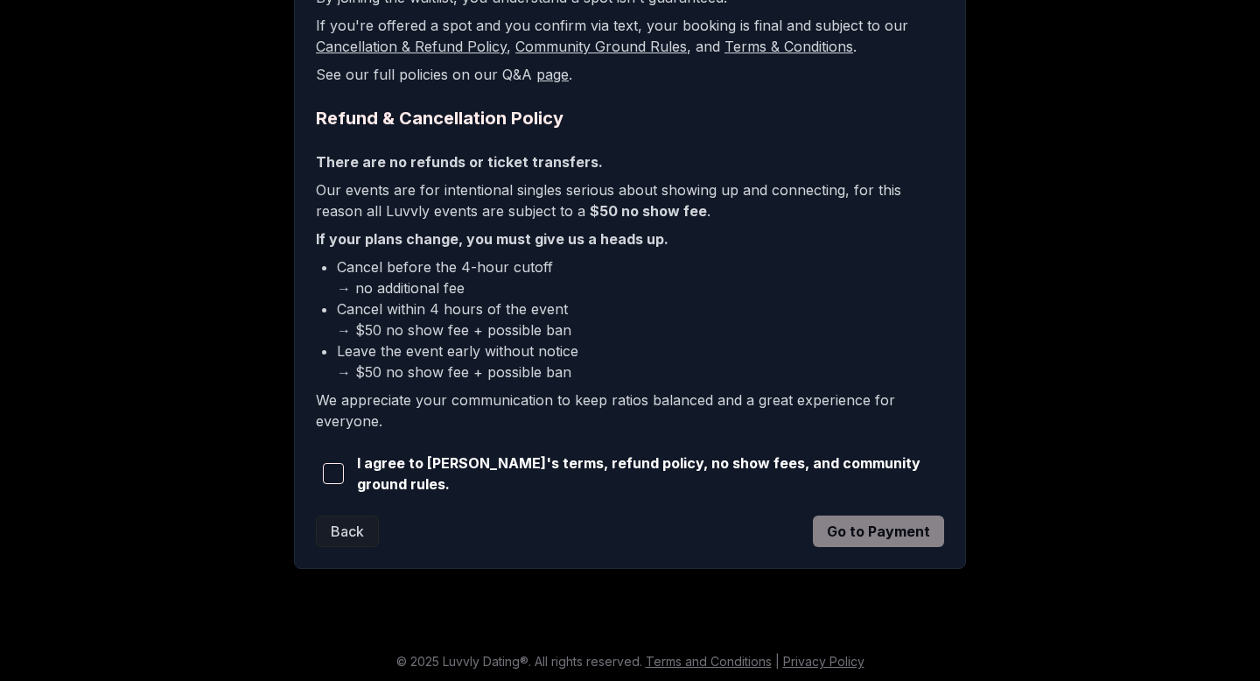
click at [334, 468] on span "button" at bounding box center [333, 473] width 21 height 21
click at [854, 542] on button "Go to Payment" at bounding box center [878, 531] width 131 height 32
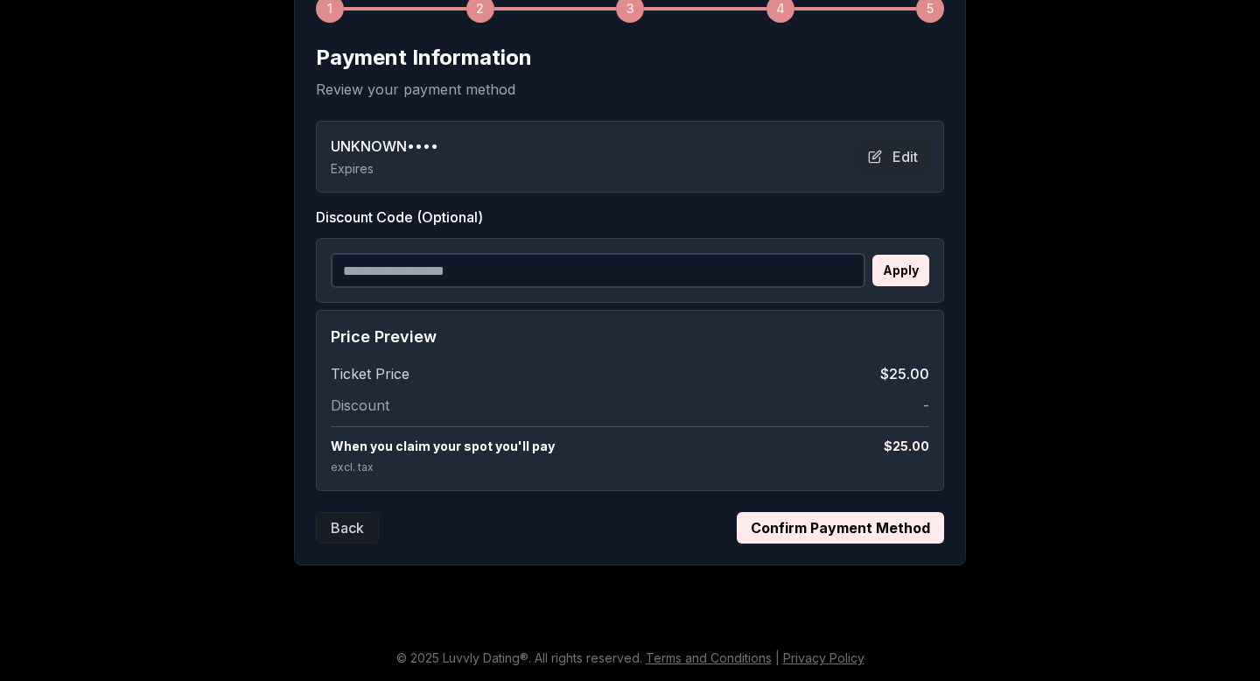
click at [750, 526] on button "Confirm Payment Method" at bounding box center [840, 528] width 207 height 32
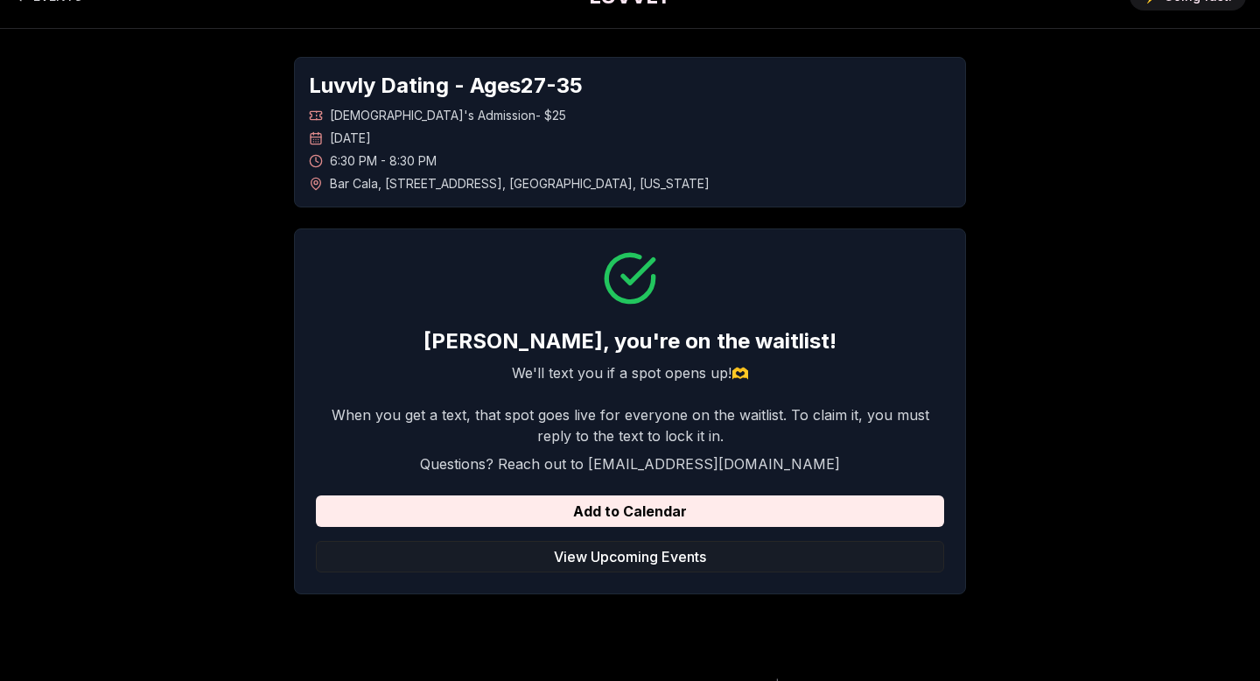
scroll to position [0, 0]
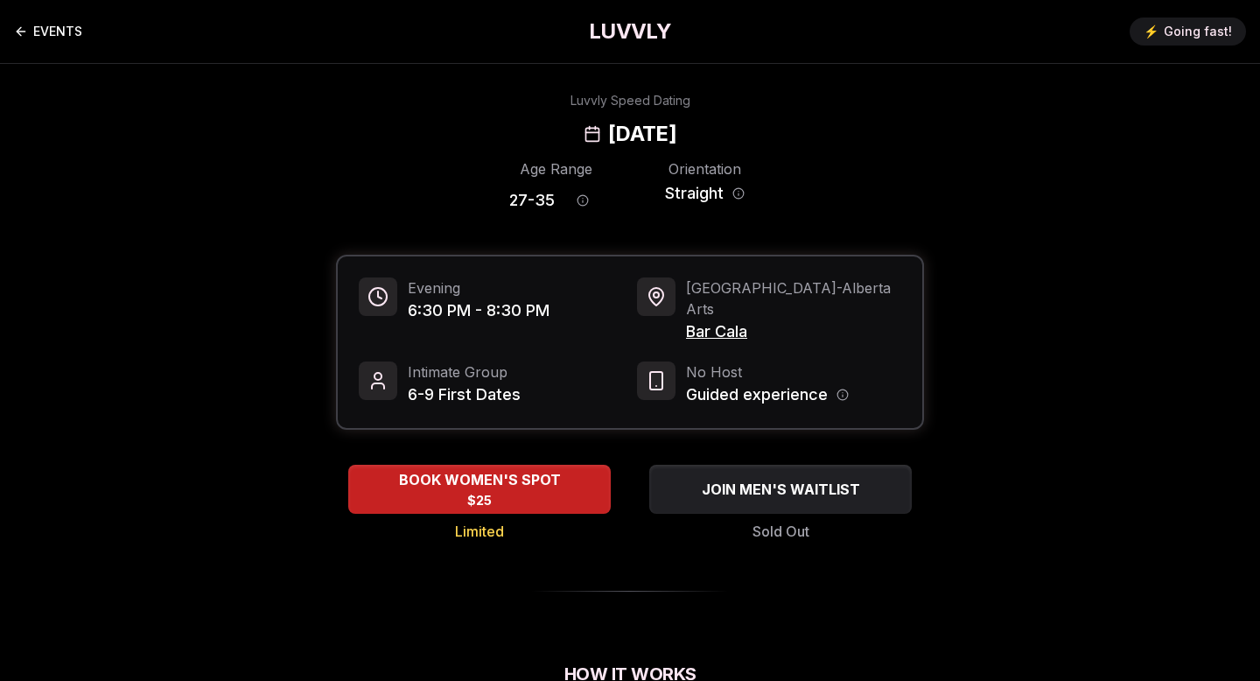
click at [53, 25] on link "EVENTS" at bounding box center [48, 31] width 68 height 35
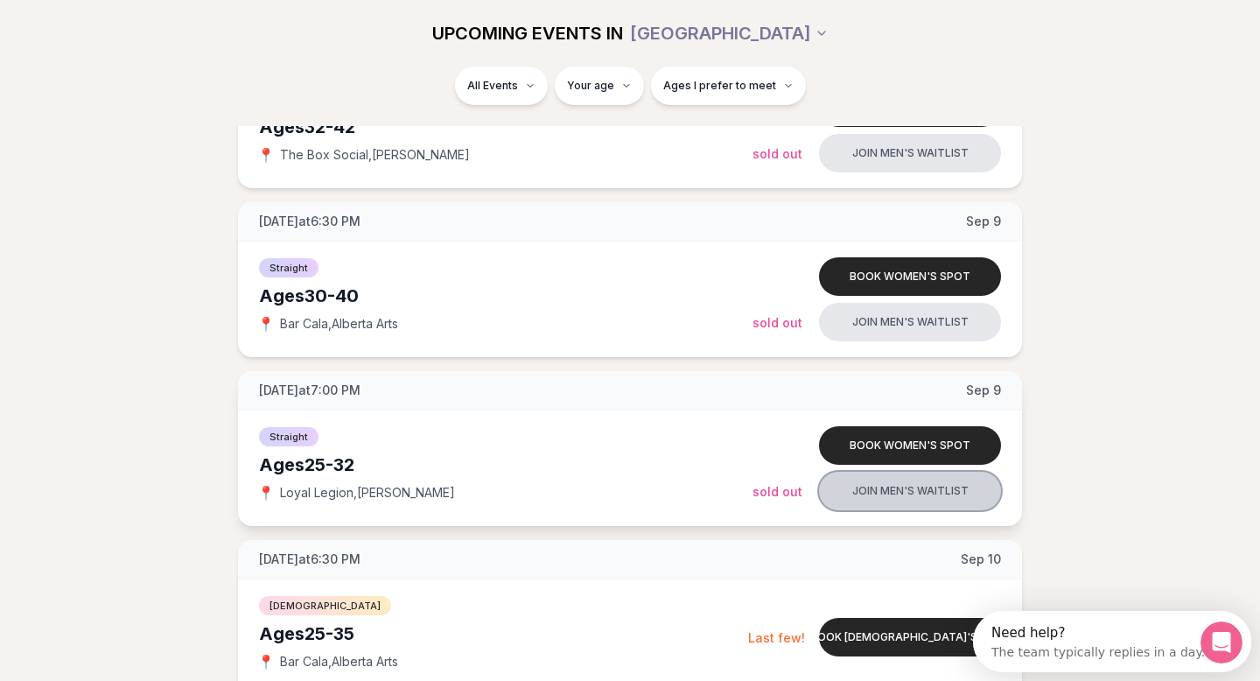
click at [912, 496] on button "Join men's waitlist" at bounding box center [910, 491] width 182 height 39
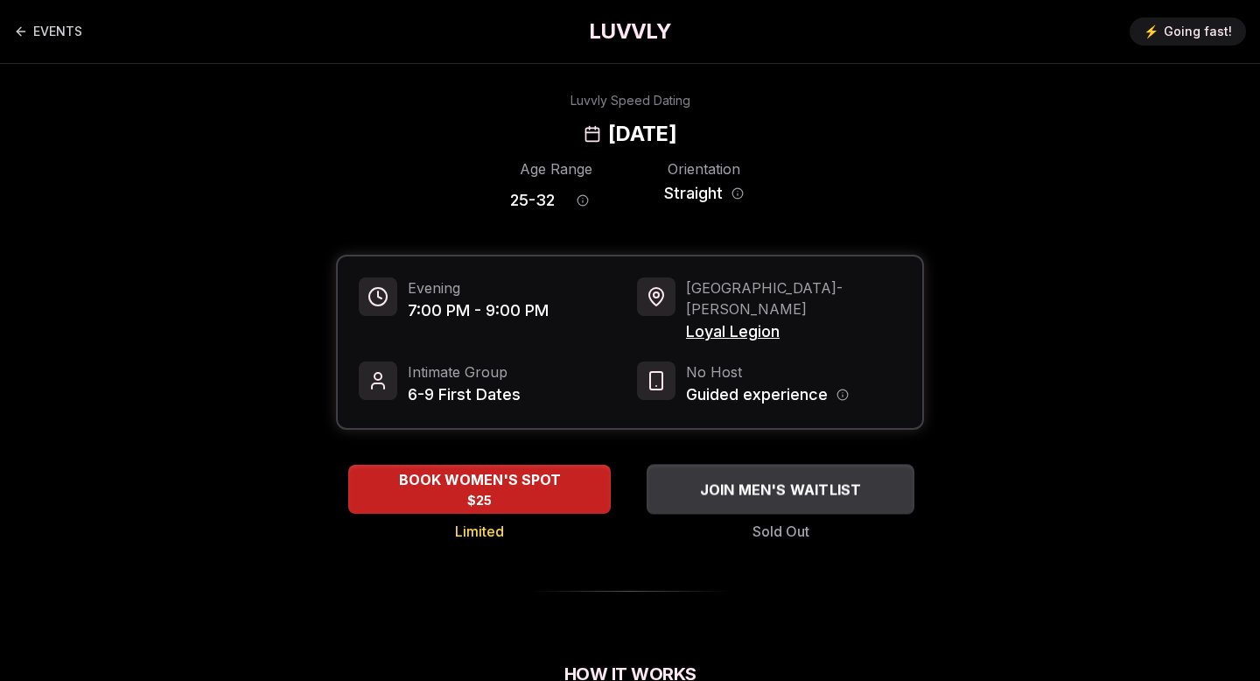
click at [809, 479] on span "JOIN MEN'S WAITLIST" at bounding box center [781, 489] width 169 height 21
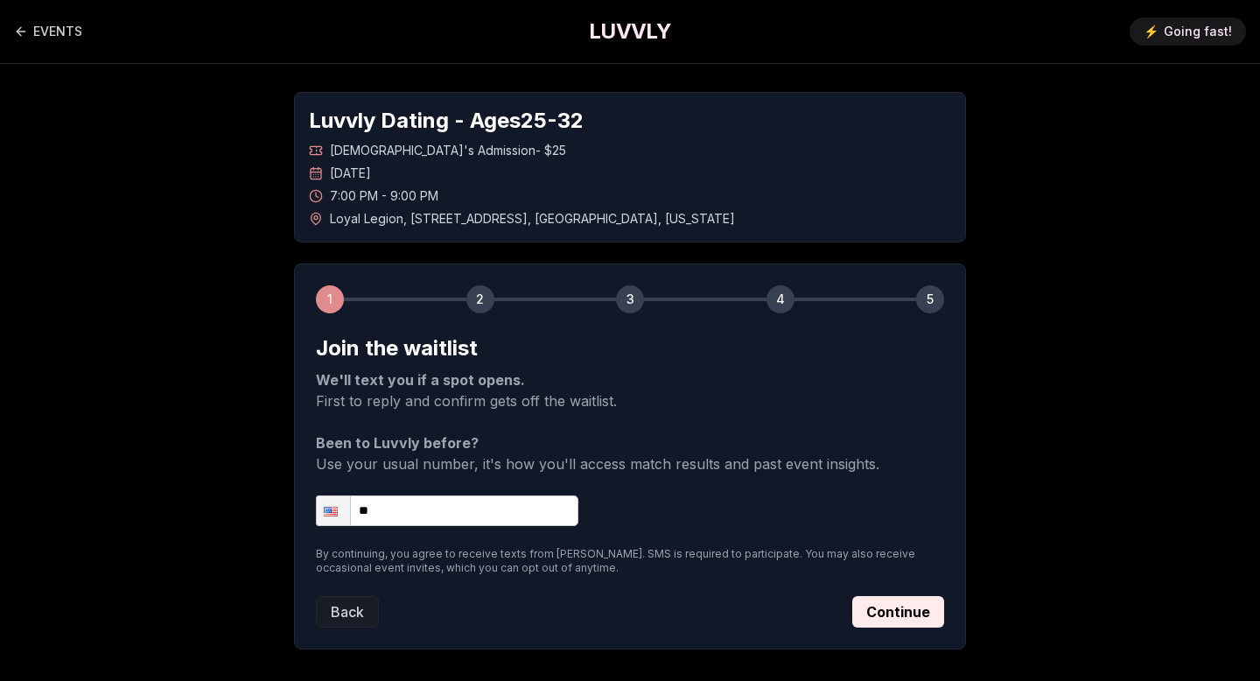
click at [494, 504] on input "**" at bounding box center [447, 510] width 263 height 31
type input "**********"
click at [893, 612] on button "Continue" at bounding box center [898, 612] width 92 height 32
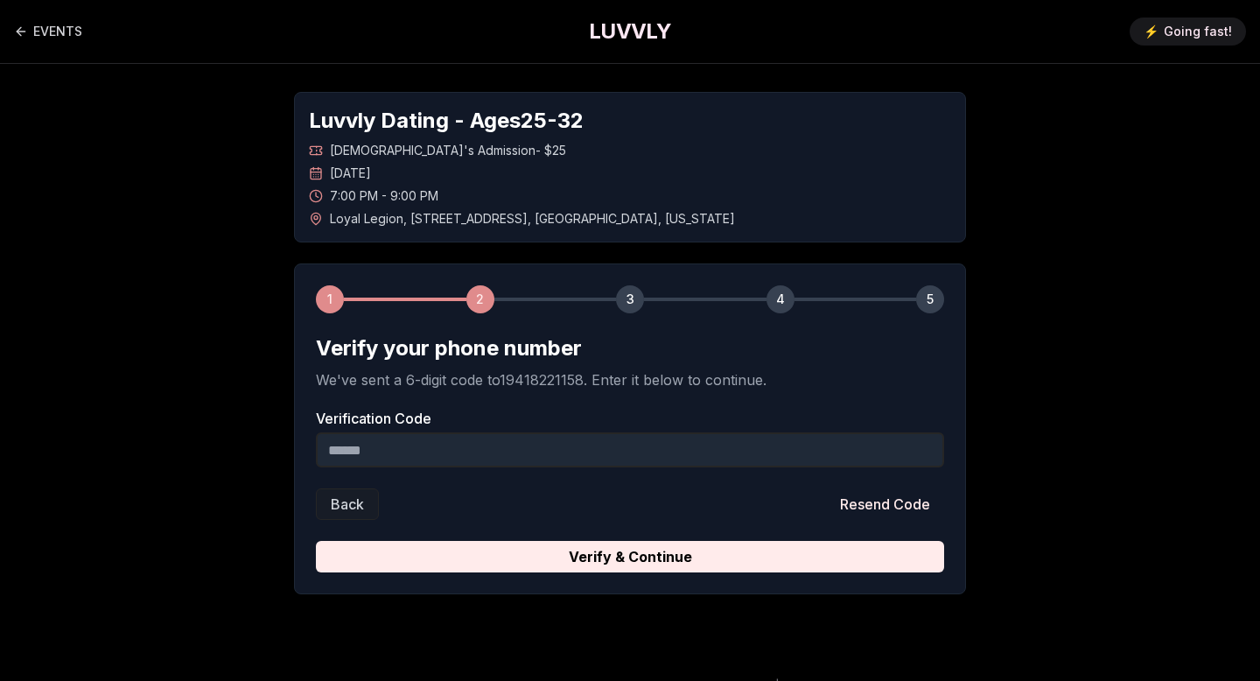
click at [568, 452] on input "Verification Code" at bounding box center [630, 449] width 628 height 35
click at [435, 449] on input "Verification Code" at bounding box center [630, 449] width 628 height 35
paste input "******"
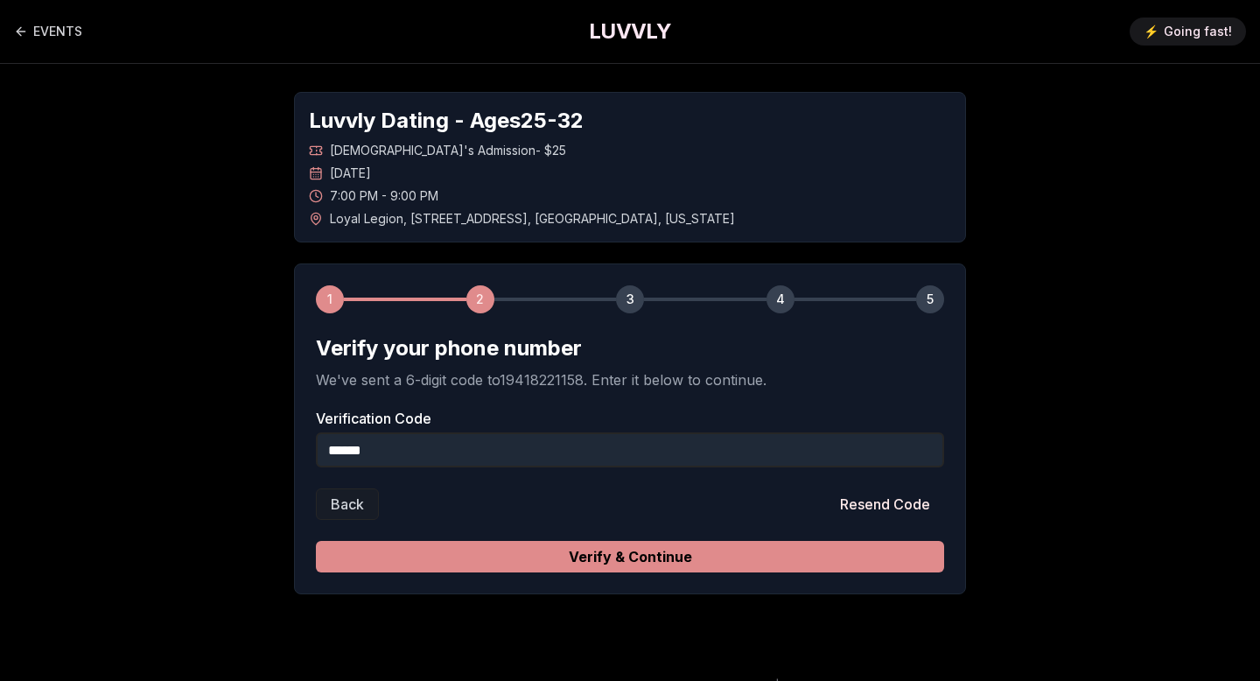
type input "******"
click at [606, 551] on button "Verify & Continue" at bounding box center [630, 557] width 628 height 32
click at [606, 551] on form "Verify your phone number We've sent a 6-digit code to 19418221158 . Enter it be…" at bounding box center [630, 453] width 628 height 238
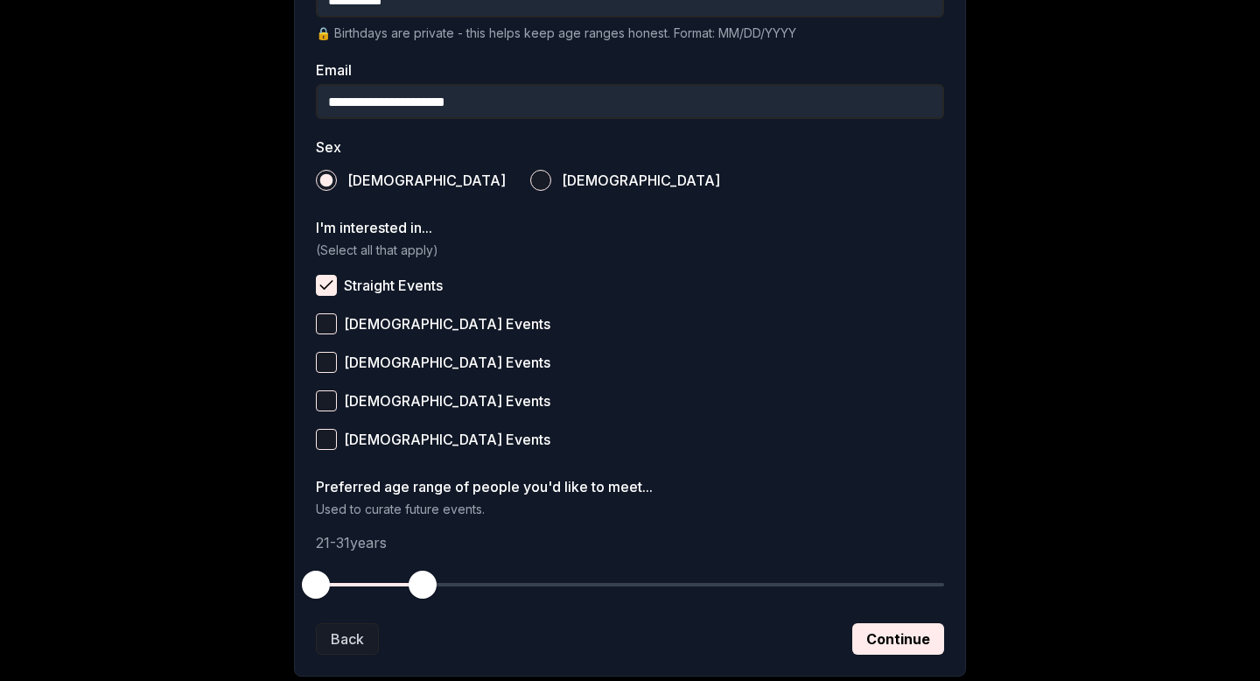
scroll to position [590, 0]
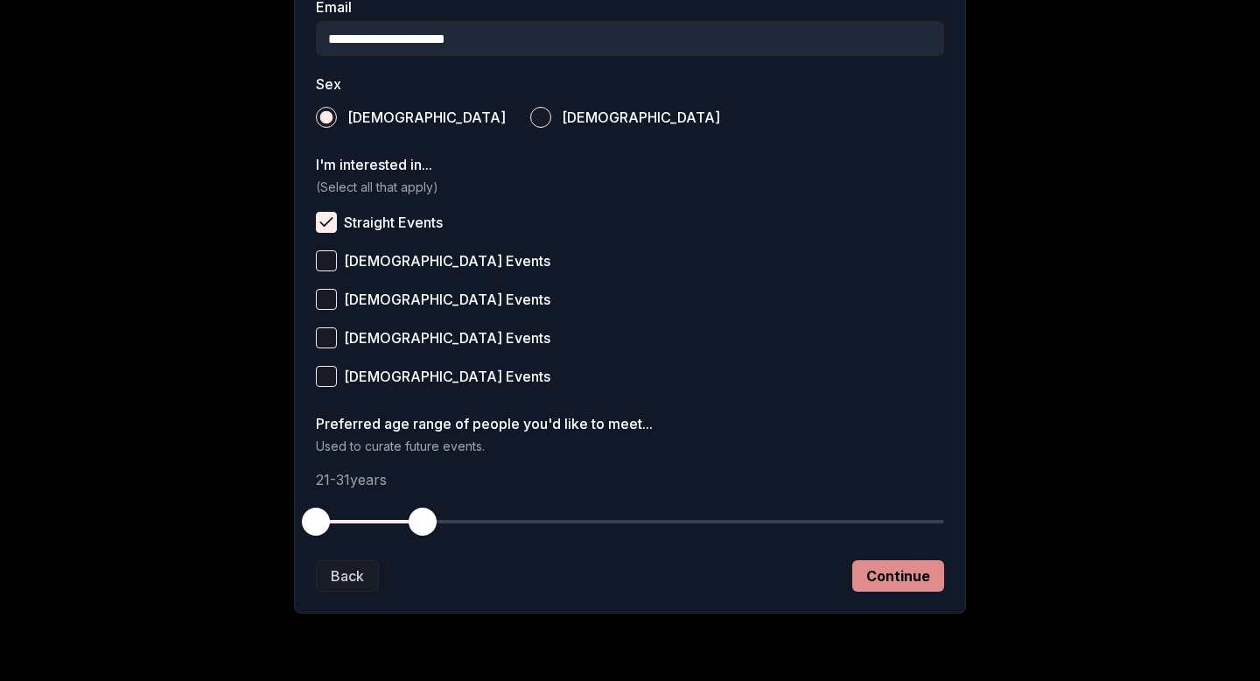
click at [886, 585] on button "Continue" at bounding box center [898, 576] width 92 height 32
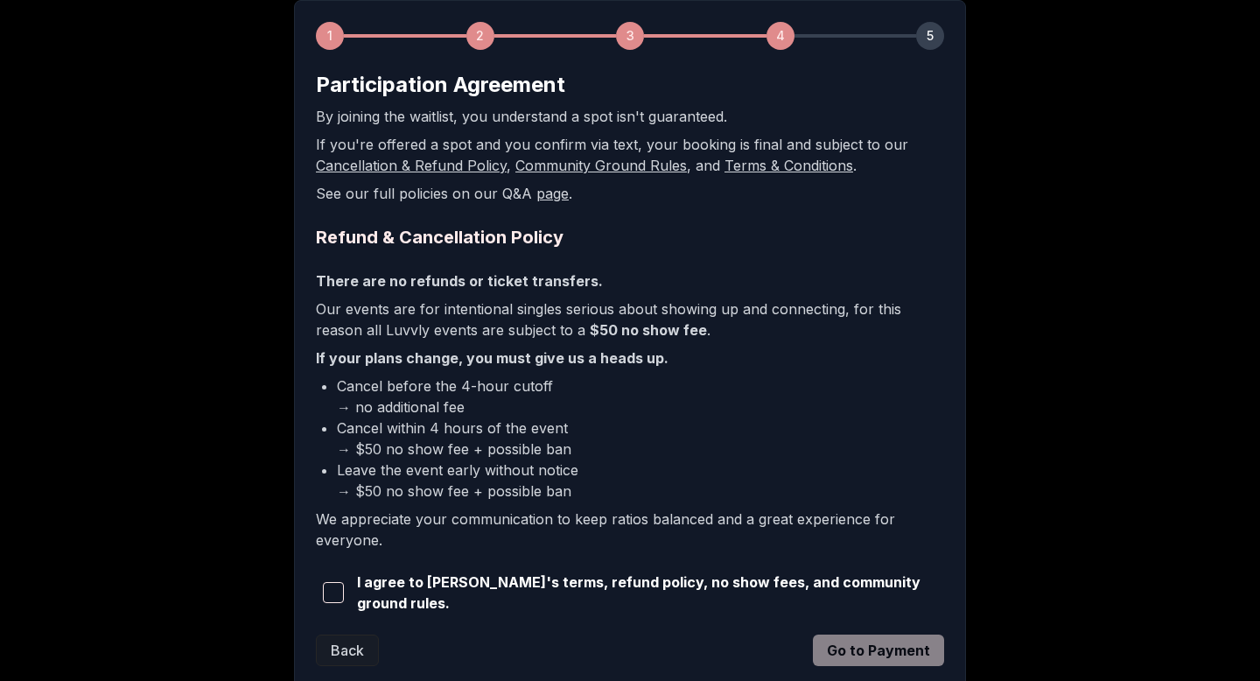
scroll to position [382, 0]
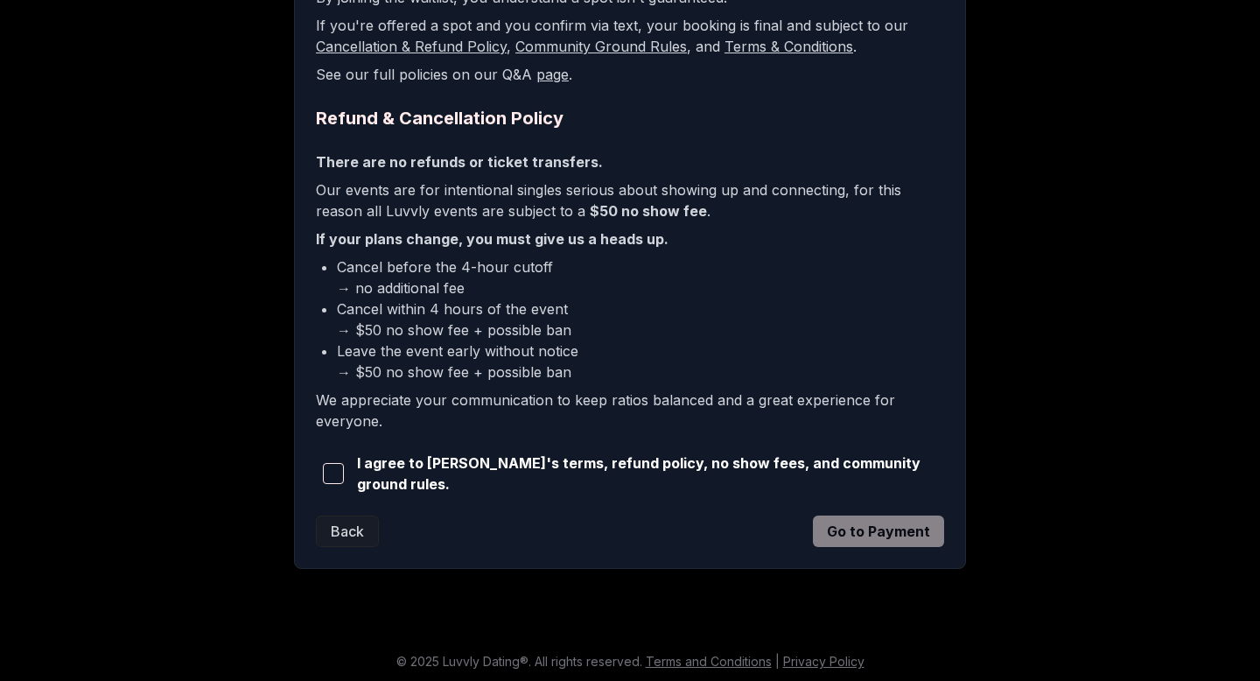
click at [324, 467] on button "button" at bounding box center [333, 473] width 34 height 39
click at [911, 543] on div "1 2 3 4 5 Participation Agreement By joining the waitlist, you understand a spo…" at bounding box center [630, 225] width 672 height 688
click at [872, 527] on button "Go to Payment" at bounding box center [878, 531] width 131 height 32
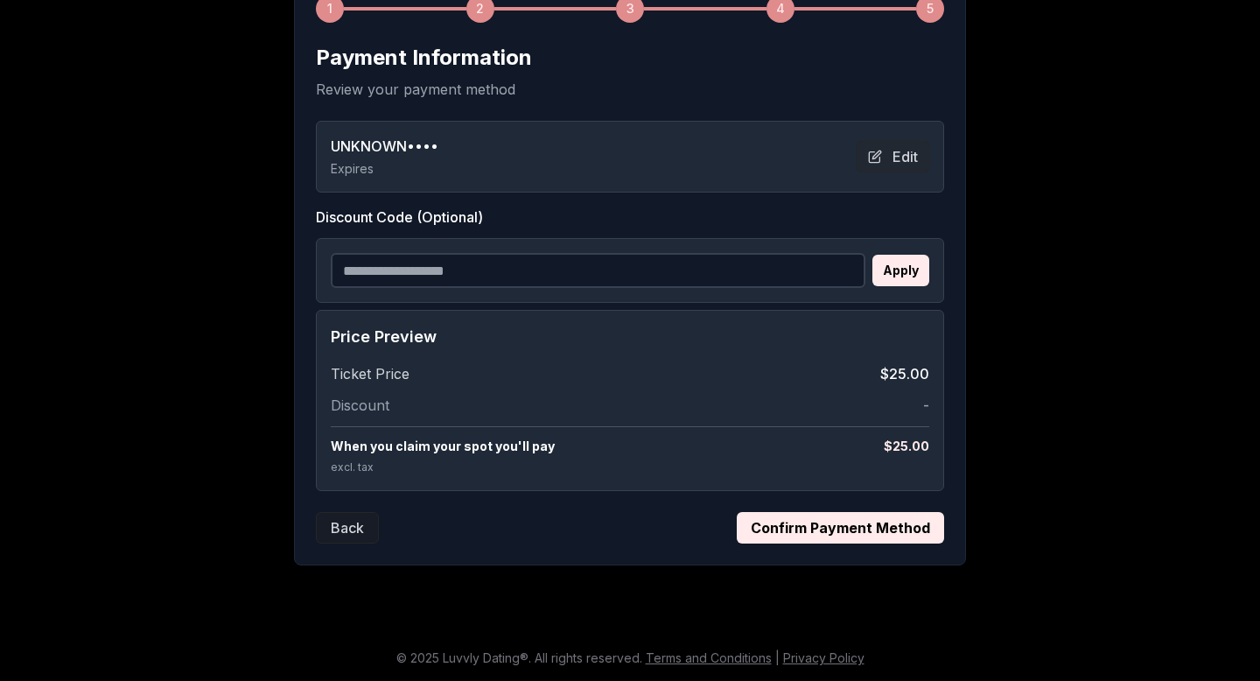
click at [856, 521] on button "Confirm Payment Method" at bounding box center [840, 528] width 207 height 32
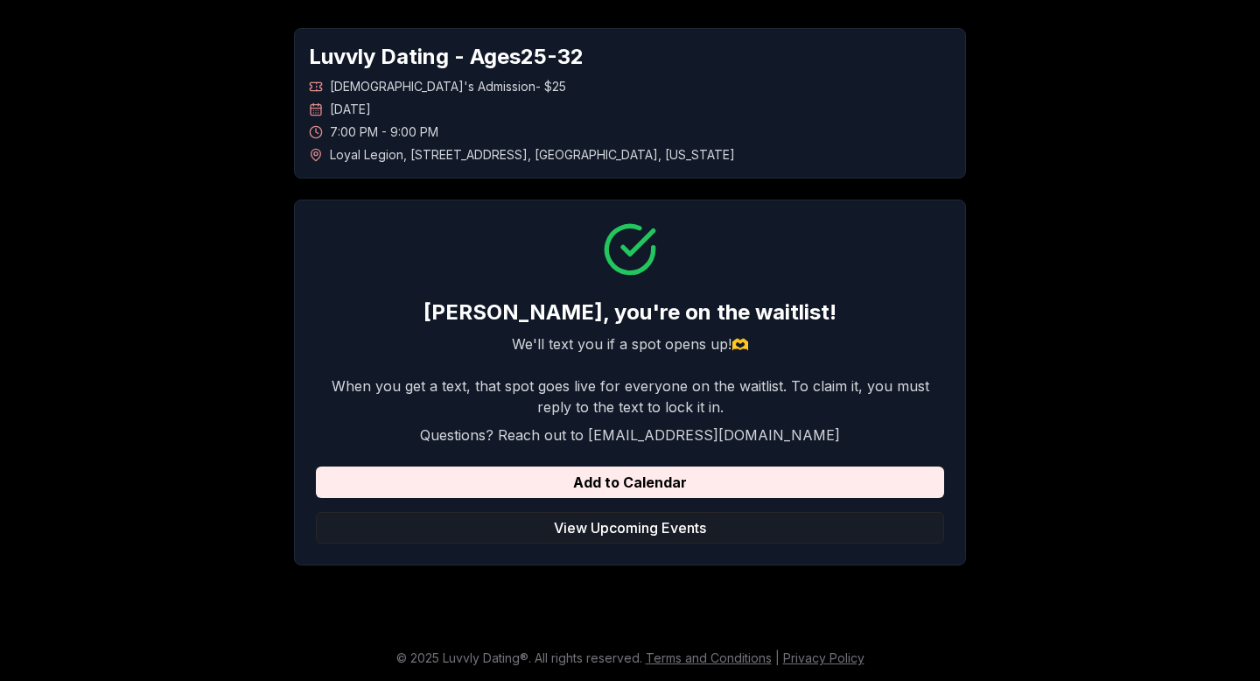
scroll to position [64, 0]
